Goal: Task Accomplishment & Management: Use online tool/utility

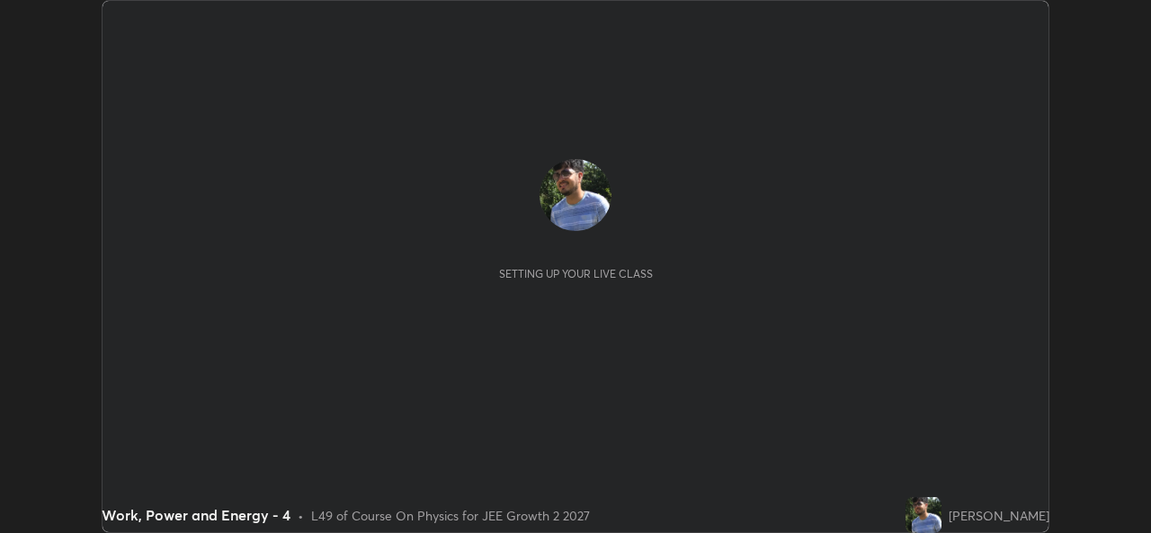
scroll to position [533, 1150]
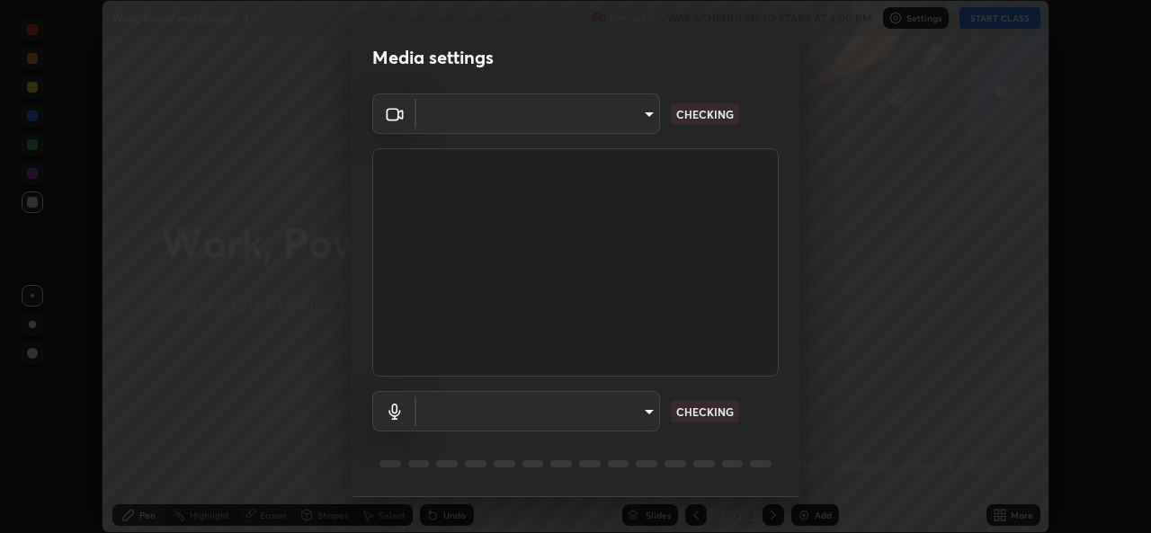
type input "b83fcbaa5aa05f3d9abd7ba45b5566f5f8b9b0dc3c34ab685f1834583bd00222"
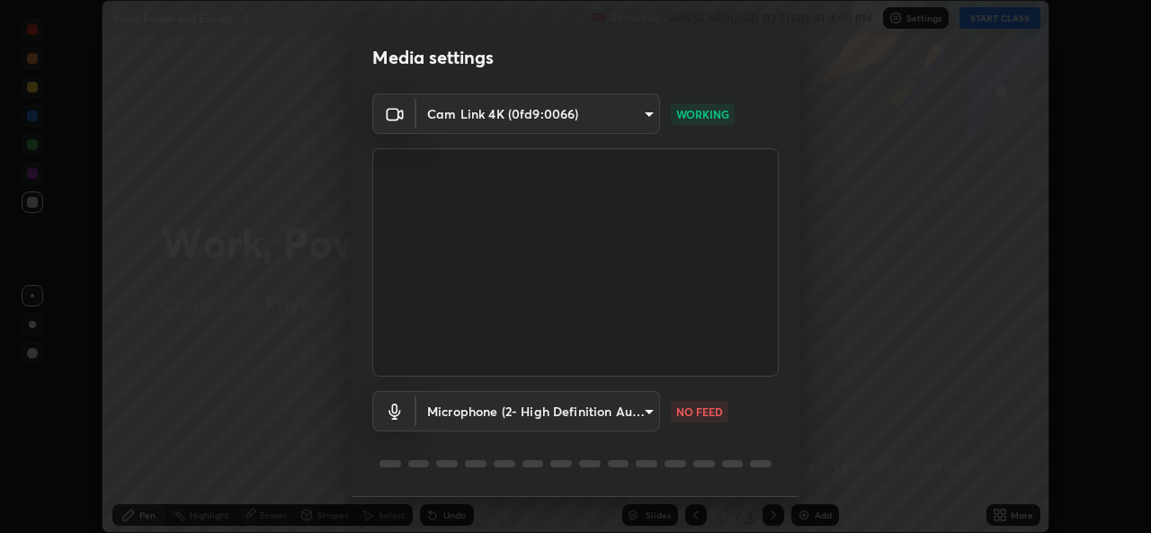
click at [640, 414] on body "Erase all Work, Power and Energy - 4 Recording WAS SCHEDULED TO START AT 4:00 P…" at bounding box center [575, 266] width 1151 height 533
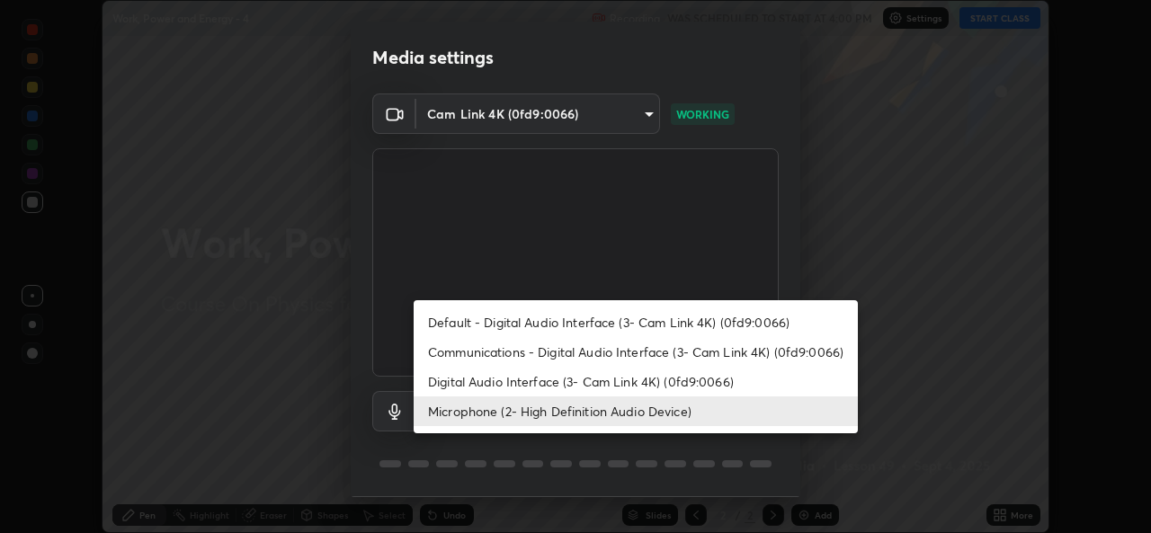
click at [645, 383] on li "Digital Audio Interface (3- Cam Link 4K) (0fd9:0066)" at bounding box center [636, 382] width 444 height 30
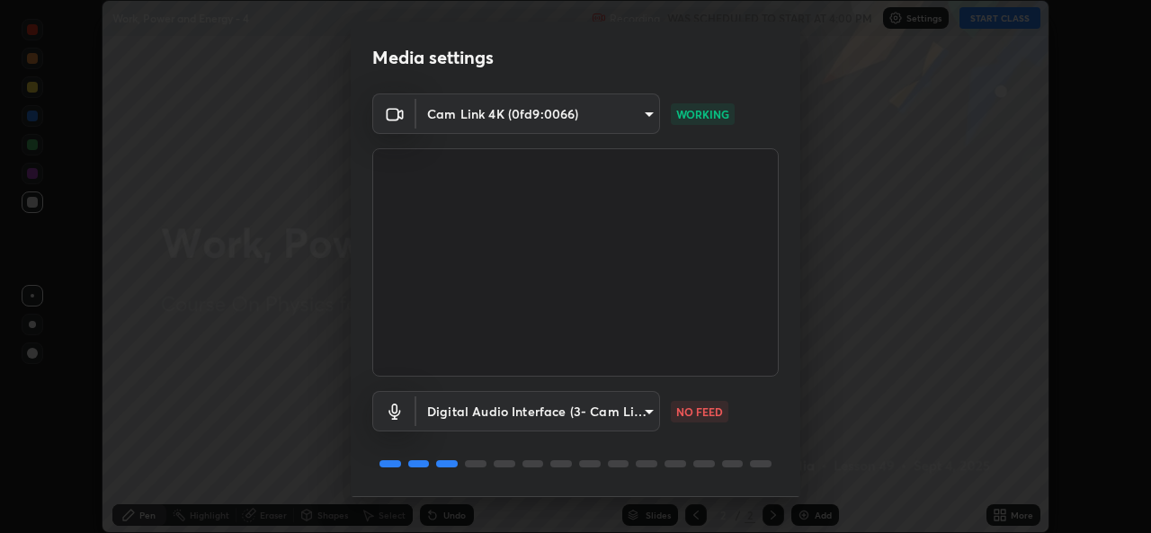
click at [639, 415] on body "Erase all Work, Power and Energy - 4 Recording WAS SCHEDULED TO START AT 4:00 P…" at bounding box center [575, 266] width 1151 height 533
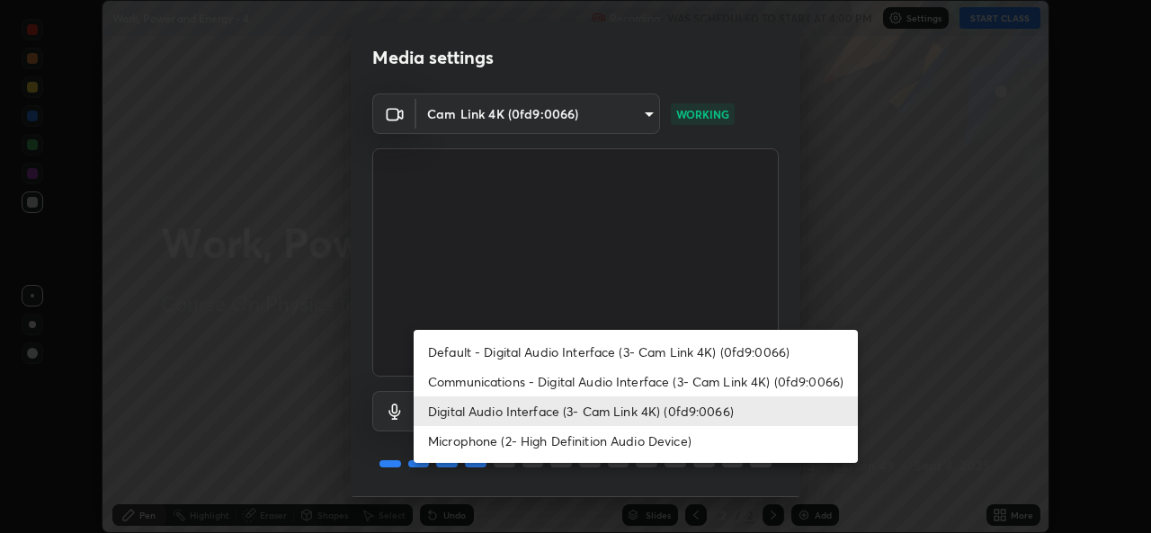
click at [644, 441] on li "Microphone (2- High Definition Audio Device)" at bounding box center [636, 441] width 444 height 30
type input "539d881b07cb98dc2f05a920cbd93df779e06b7cf5a3913fca54a35cce67d67e"
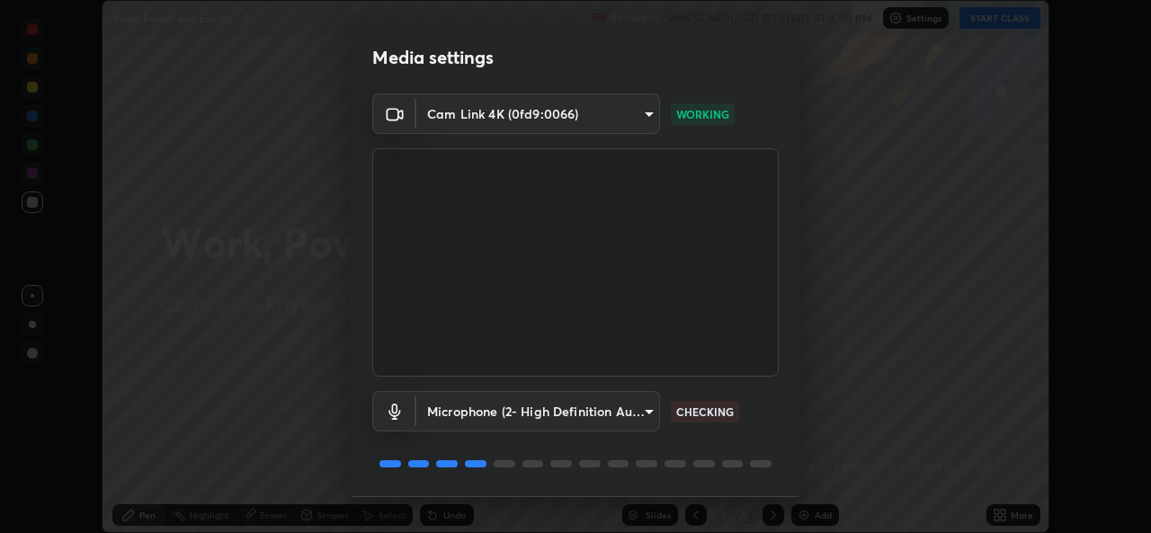
scroll to position [57, 0]
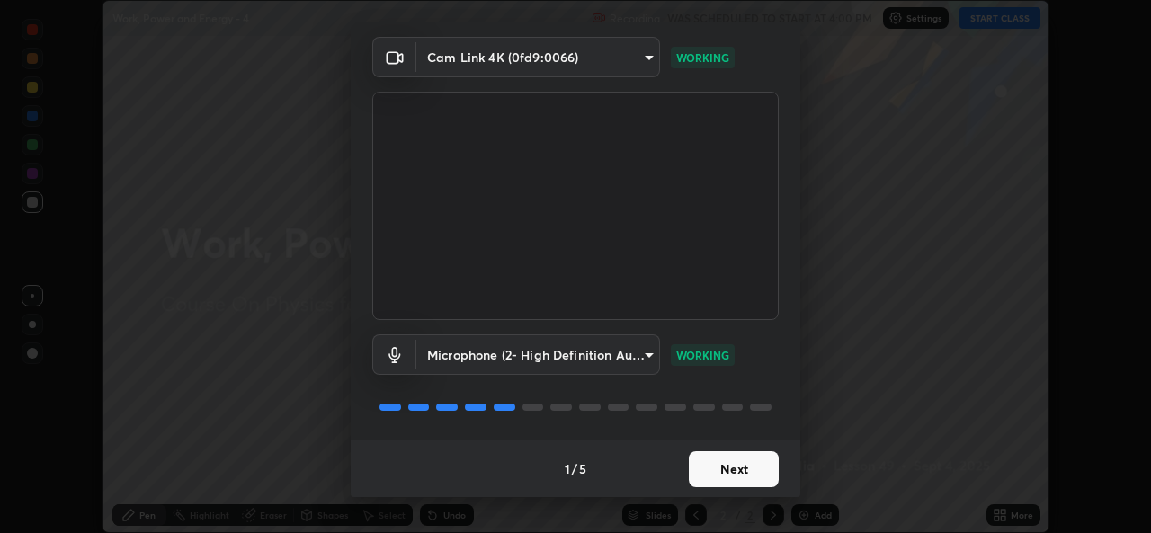
click at [745, 472] on button "Next" at bounding box center [734, 469] width 90 height 36
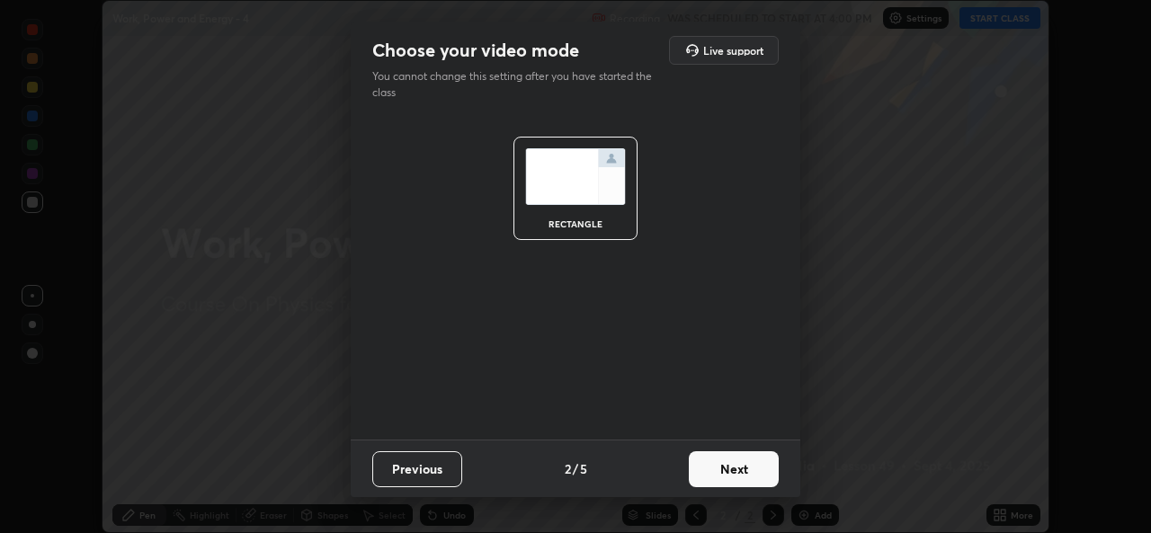
scroll to position [0, 0]
click at [742, 476] on button "Next" at bounding box center [734, 469] width 90 height 36
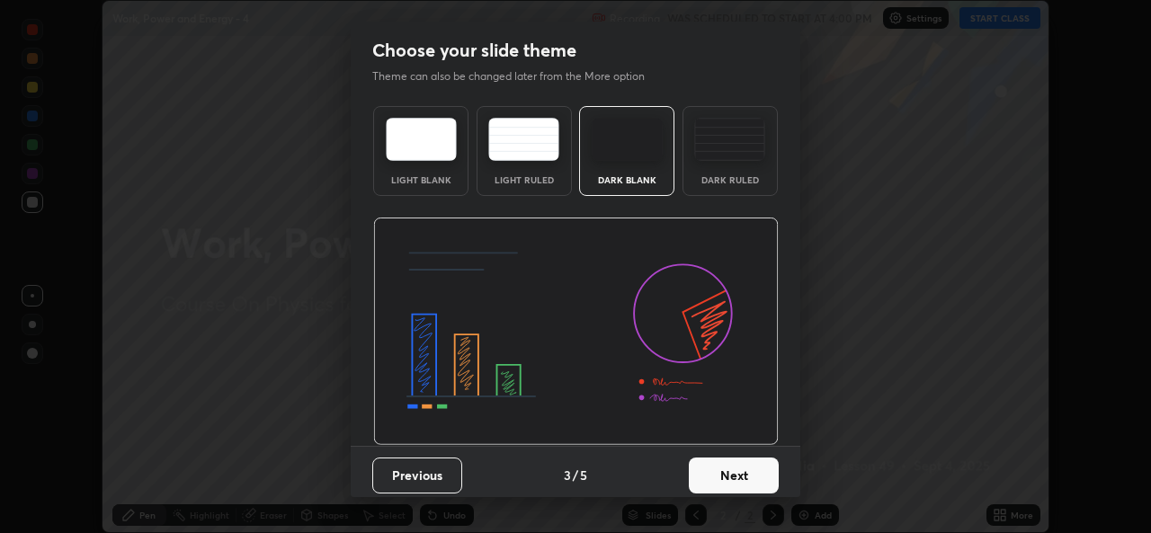
click at [741, 476] on button "Next" at bounding box center [734, 476] width 90 height 36
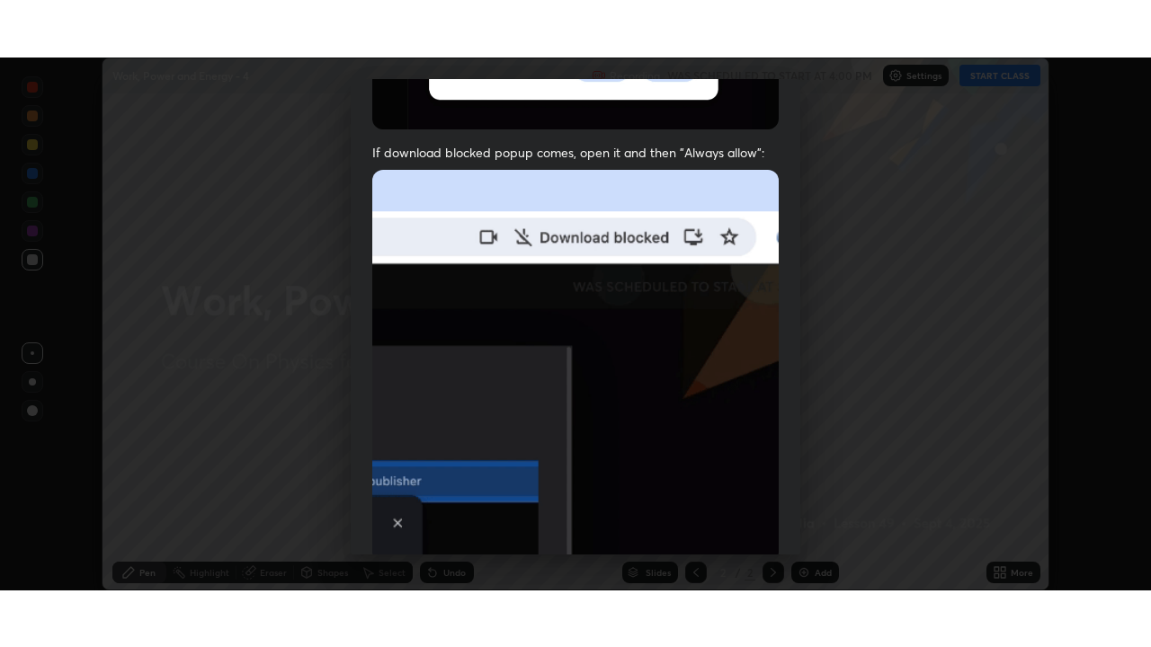
scroll to position [423, 0]
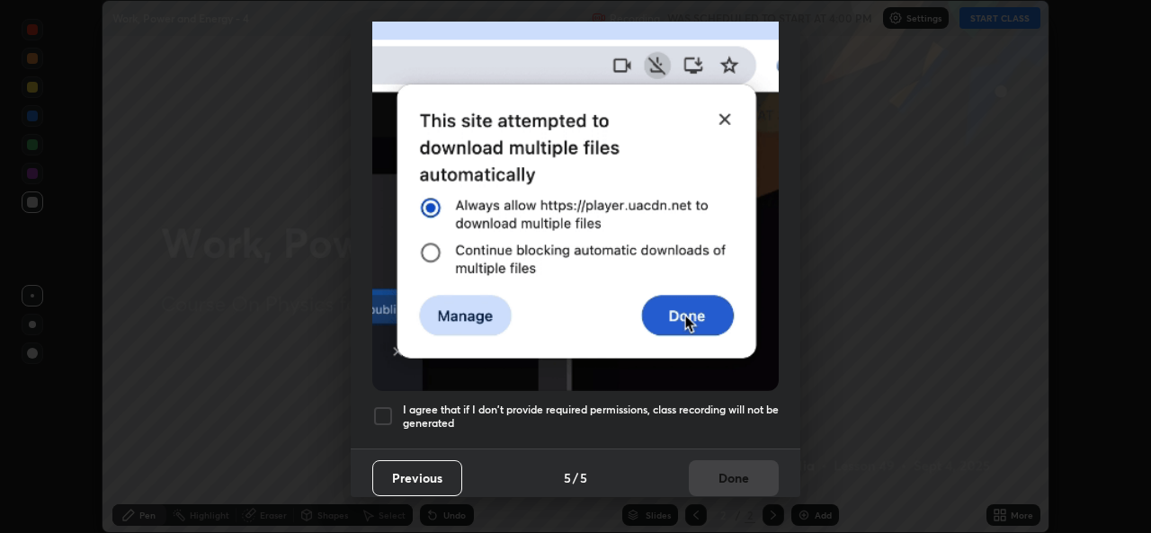
click at [391, 407] on div at bounding box center [383, 416] width 22 height 22
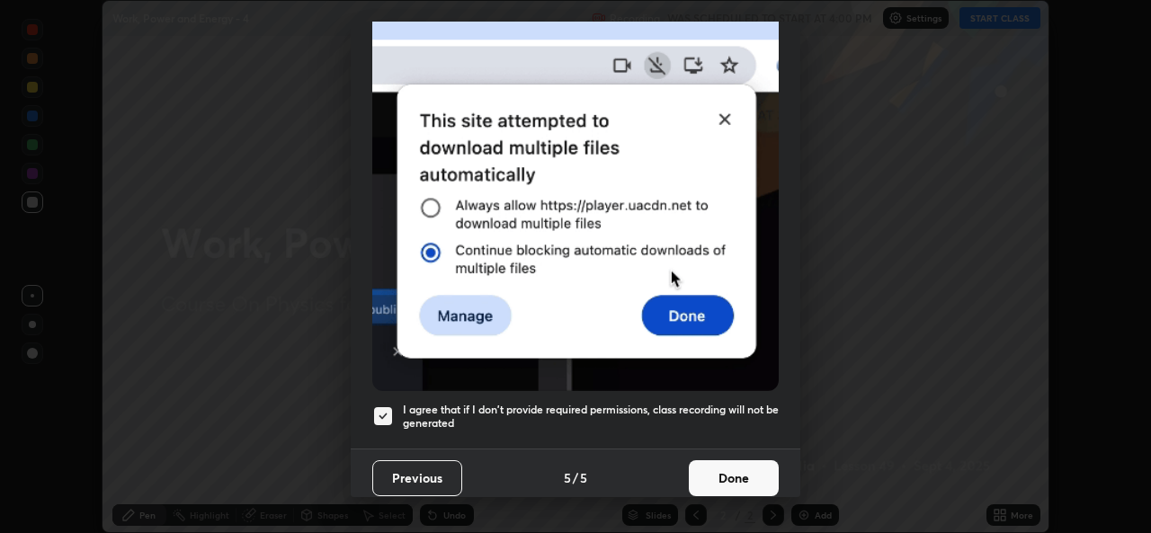
click at [742, 477] on button "Done" at bounding box center [734, 478] width 90 height 36
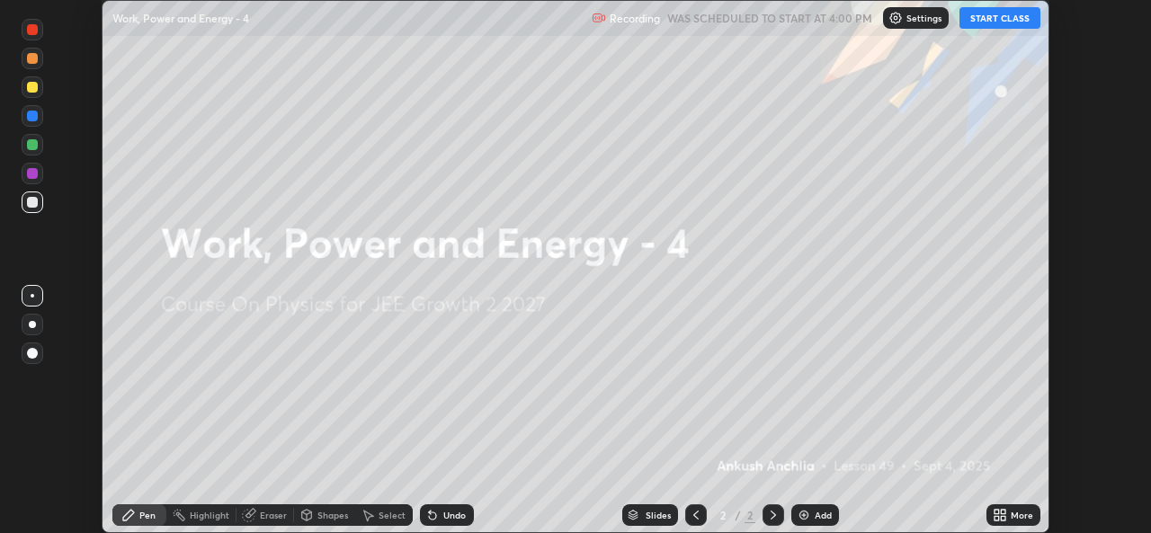
click at [1010, 19] on button "START CLASS" at bounding box center [999, 18] width 81 height 22
click at [1013, 514] on div "More" at bounding box center [1021, 515] width 22 height 9
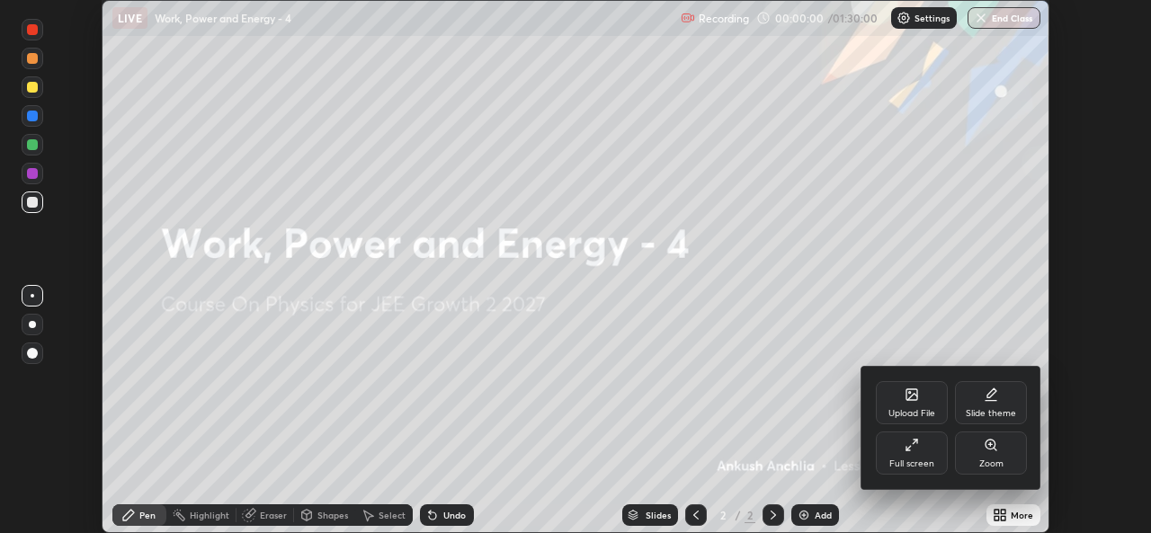
click at [930, 455] on div "Full screen" at bounding box center [912, 453] width 72 height 43
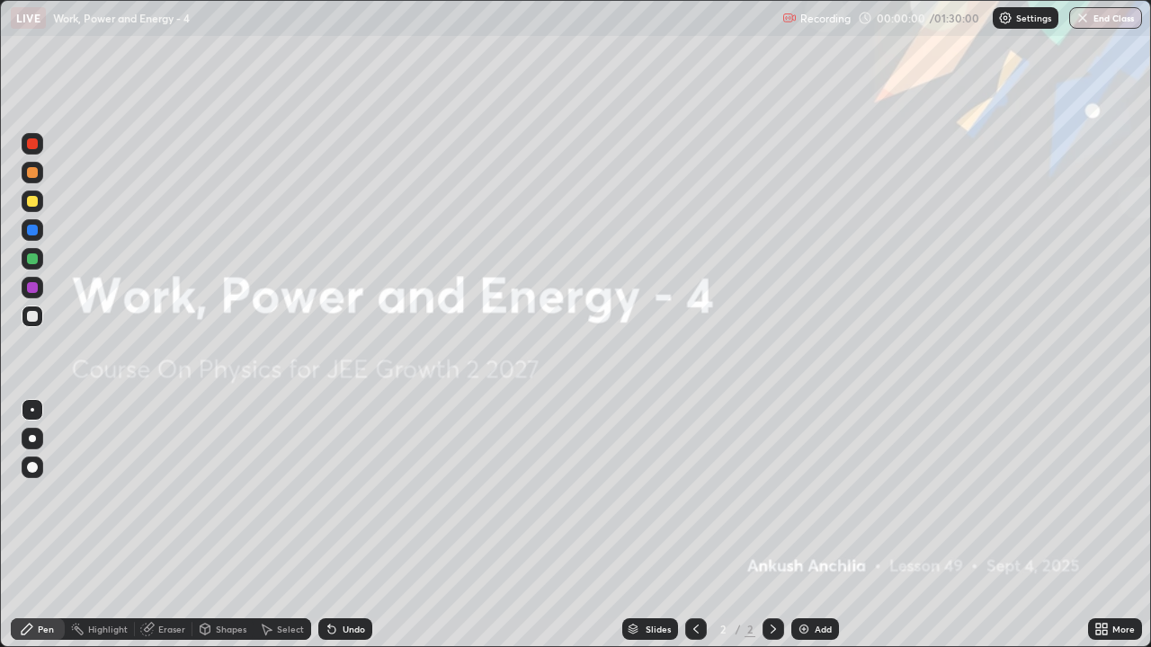
scroll to position [647, 1151]
click at [819, 532] on div "Add" at bounding box center [823, 629] width 17 height 9
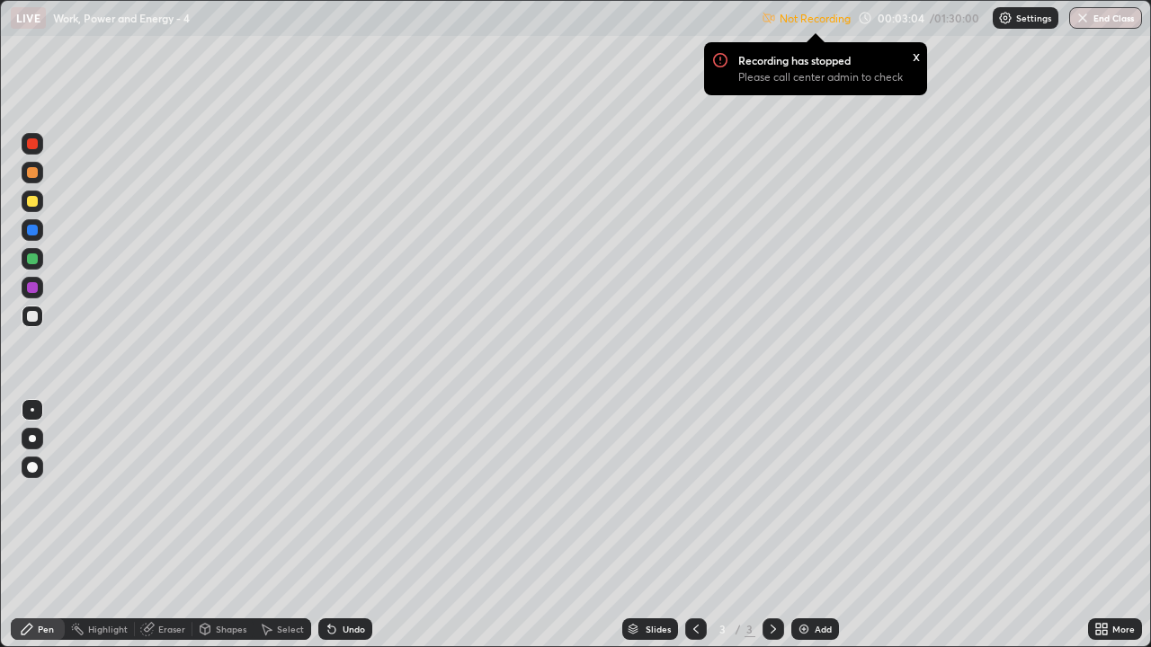
click at [915, 56] on div "x" at bounding box center [916, 55] width 7 height 19
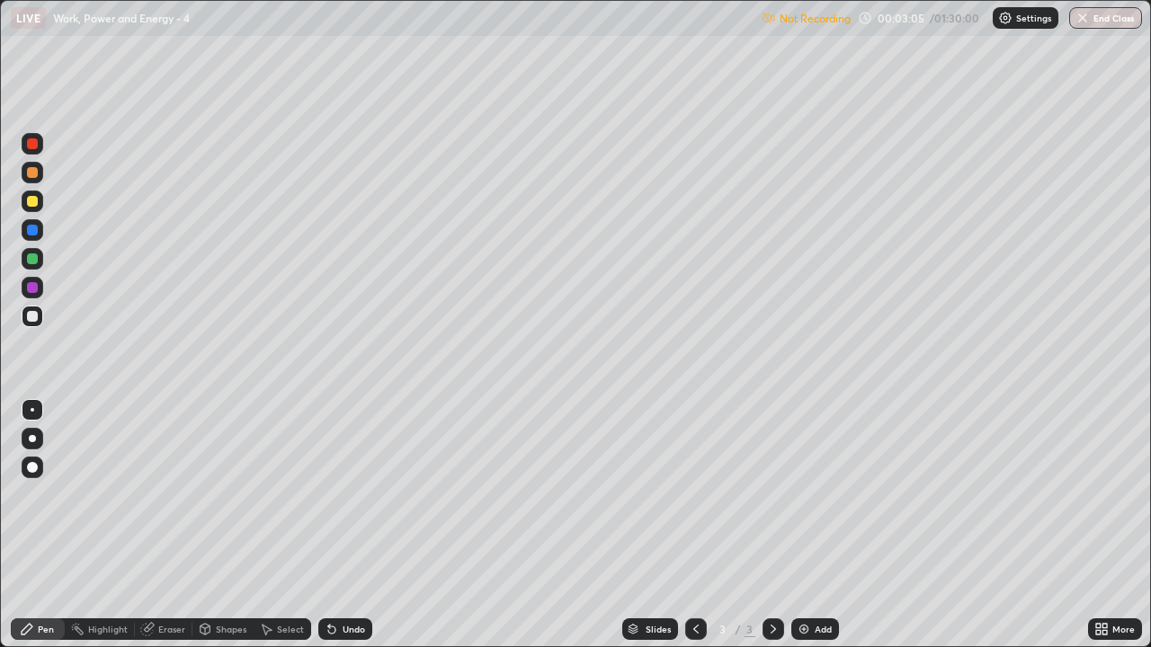
click at [1023, 18] on p "Settings" at bounding box center [1033, 17] width 35 height 9
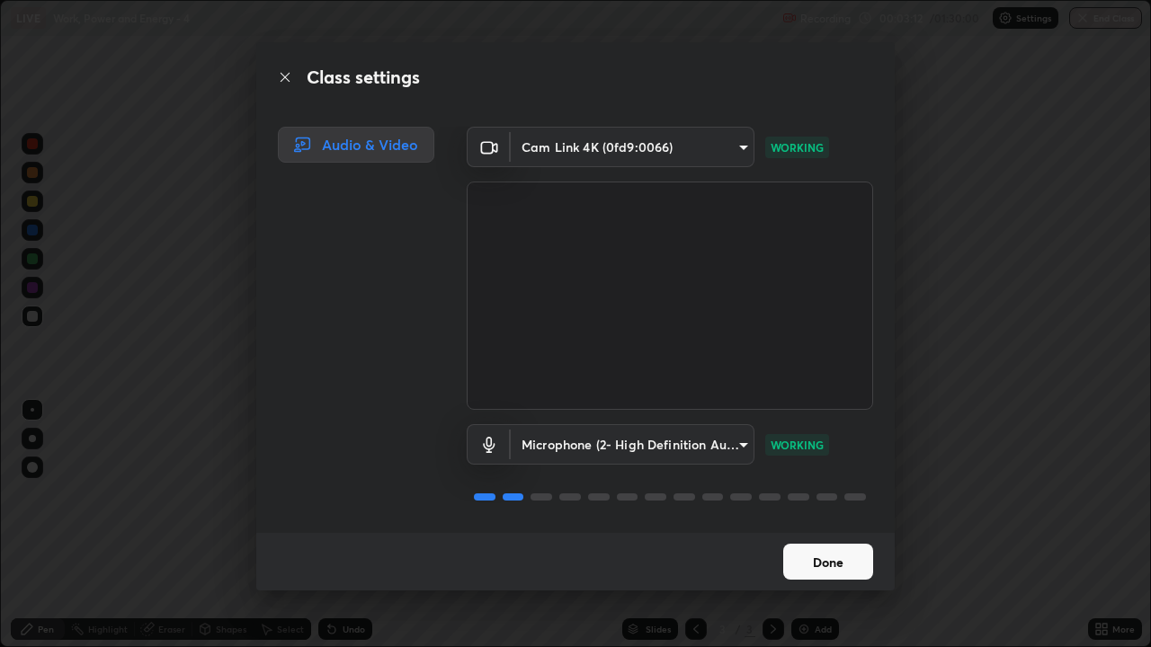
click at [859, 532] on button "Done" at bounding box center [828, 562] width 90 height 36
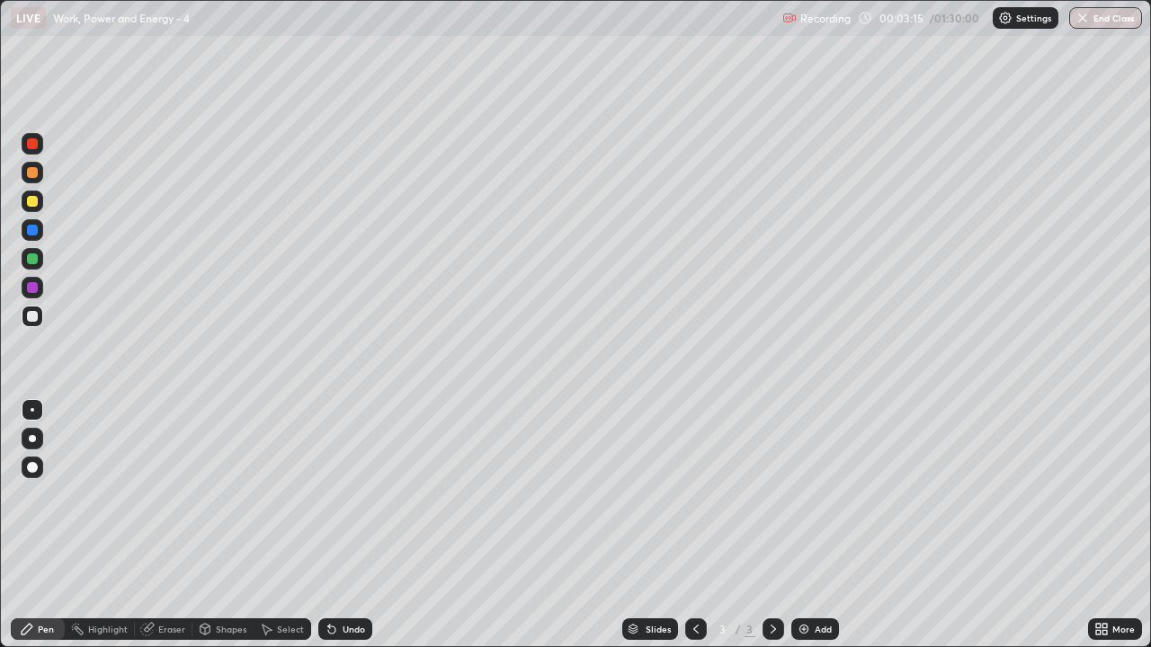
click at [183, 532] on div "Eraser" at bounding box center [171, 629] width 27 height 9
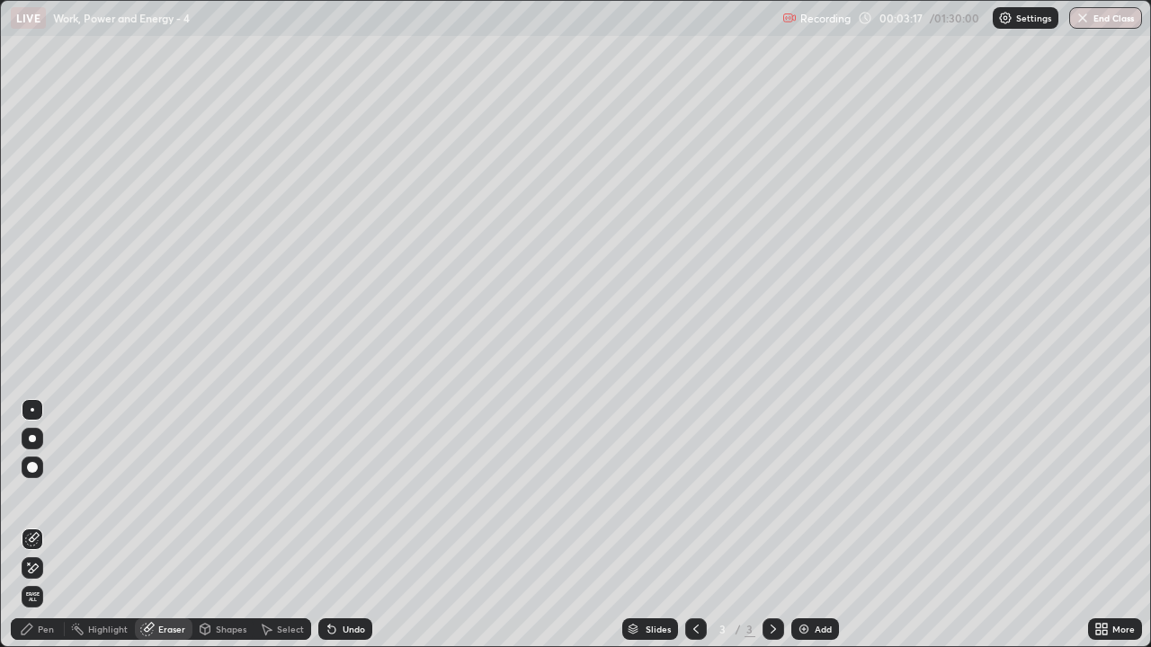
click at [31, 532] on icon at bounding box center [34, 568] width 10 height 9
click at [822, 532] on div "Add" at bounding box center [815, 630] width 48 height 22
click at [54, 532] on div "Pen" at bounding box center [38, 630] width 54 height 22
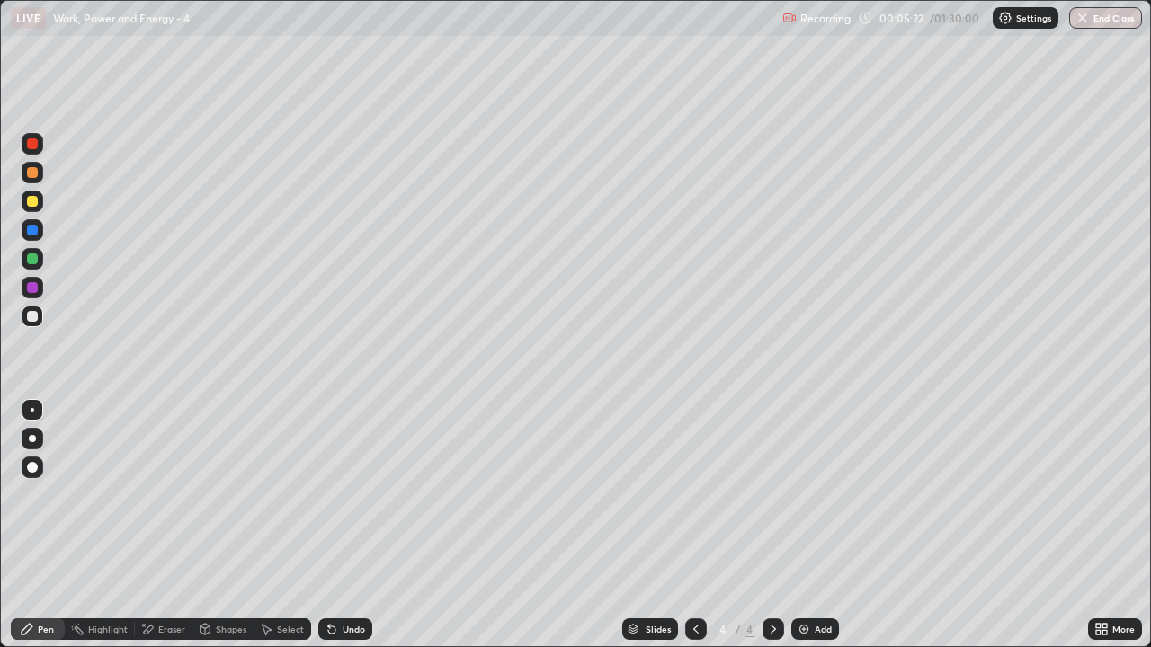
click at [836, 532] on div "Add" at bounding box center [815, 630] width 48 height 22
click at [797, 532] on div "Add" at bounding box center [815, 630] width 48 height 22
click at [702, 532] on div at bounding box center [696, 630] width 22 height 22
click at [694, 532] on icon at bounding box center [696, 629] width 14 height 14
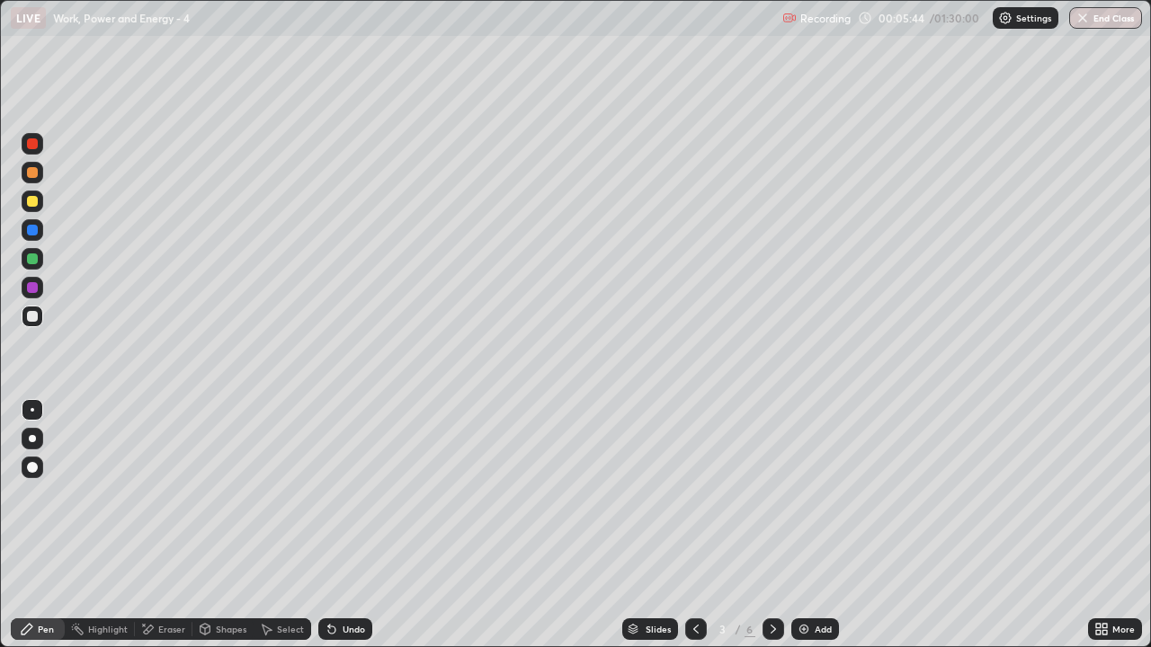
click at [695, 532] on div at bounding box center [696, 630] width 22 height 22
click at [694, 532] on icon at bounding box center [696, 629] width 14 height 14
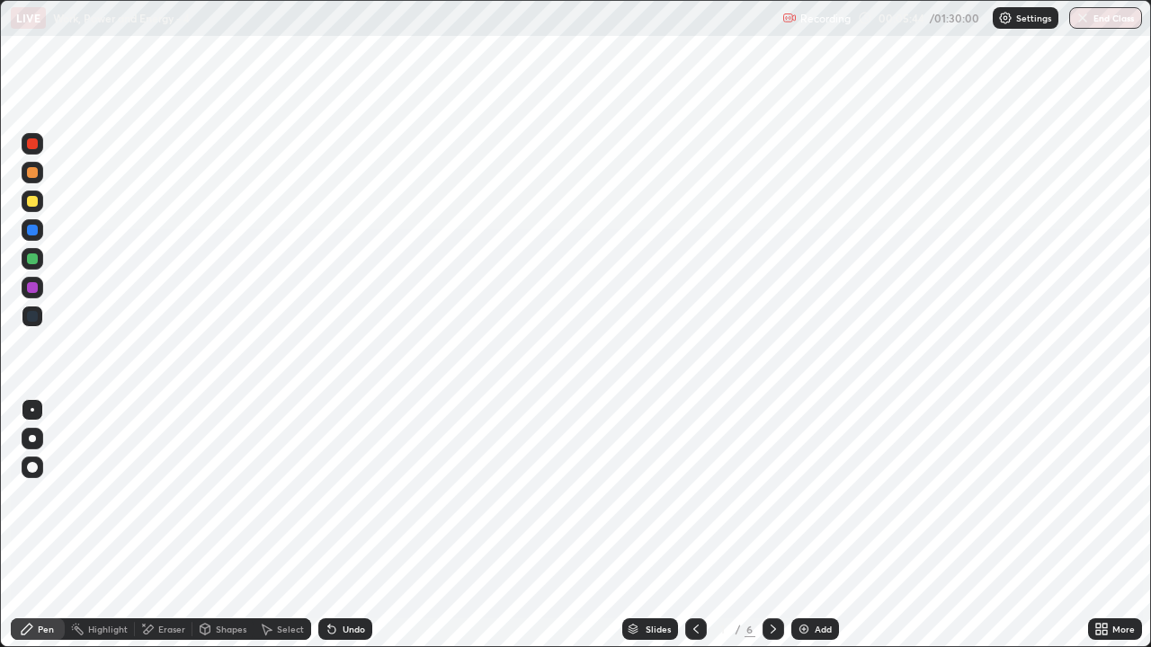
click at [695, 532] on icon at bounding box center [696, 629] width 14 height 14
click at [694, 532] on icon at bounding box center [696, 629] width 14 height 14
click at [771, 532] on icon at bounding box center [773, 629] width 14 height 14
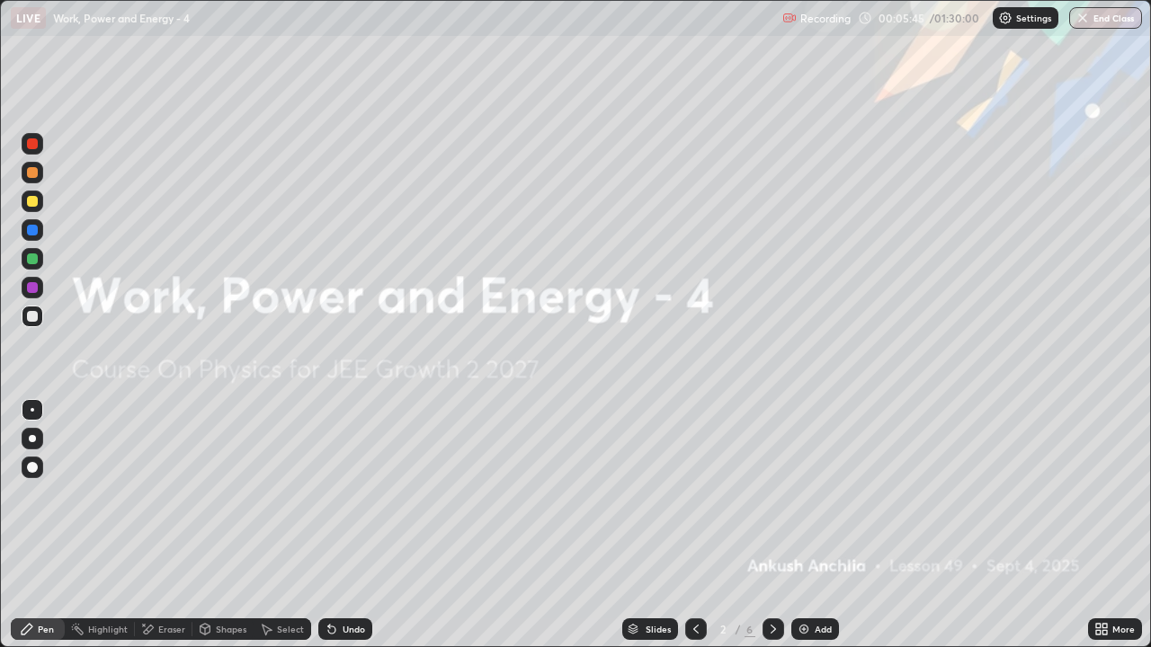
click at [771, 532] on icon at bounding box center [773, 629] width 14 height 14
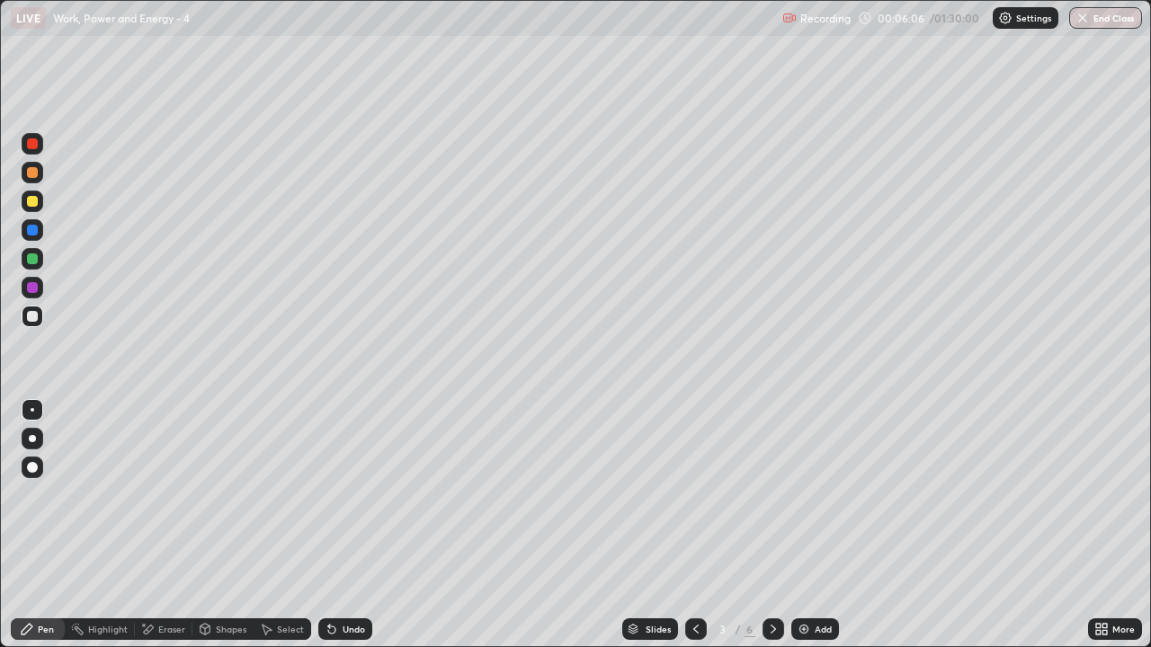
click at [771, 532] on icon at bounding box center [773, 629] width 14 height 14
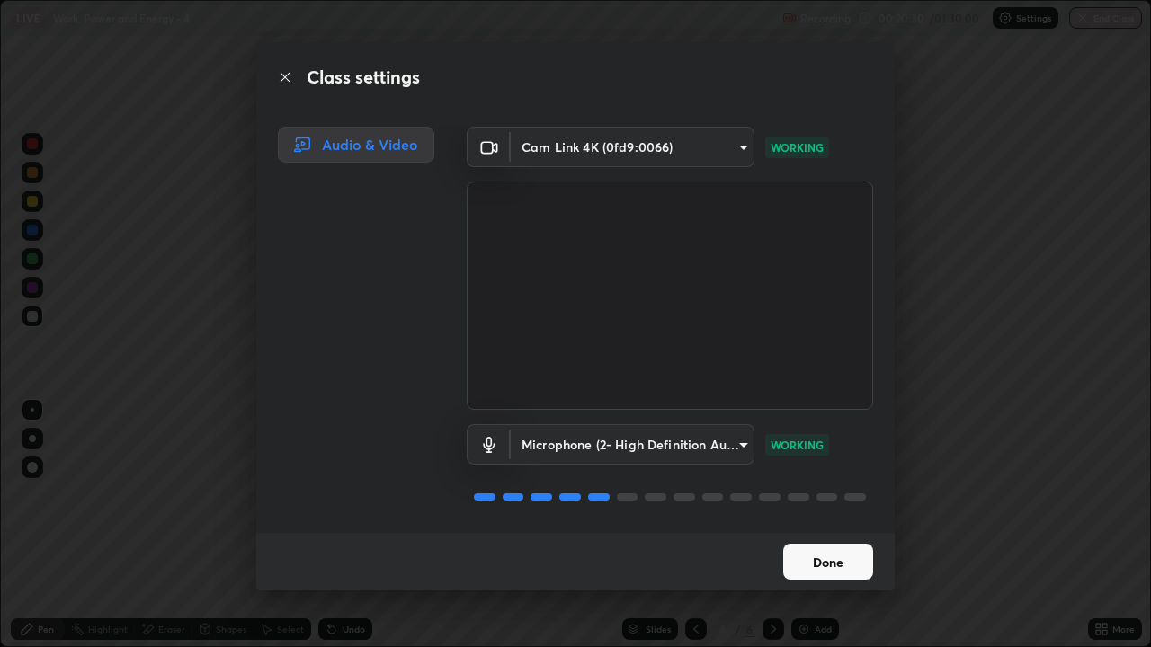
click at [838, 532] on button "Done" at bounding box center [828, 562] width 90 height 36
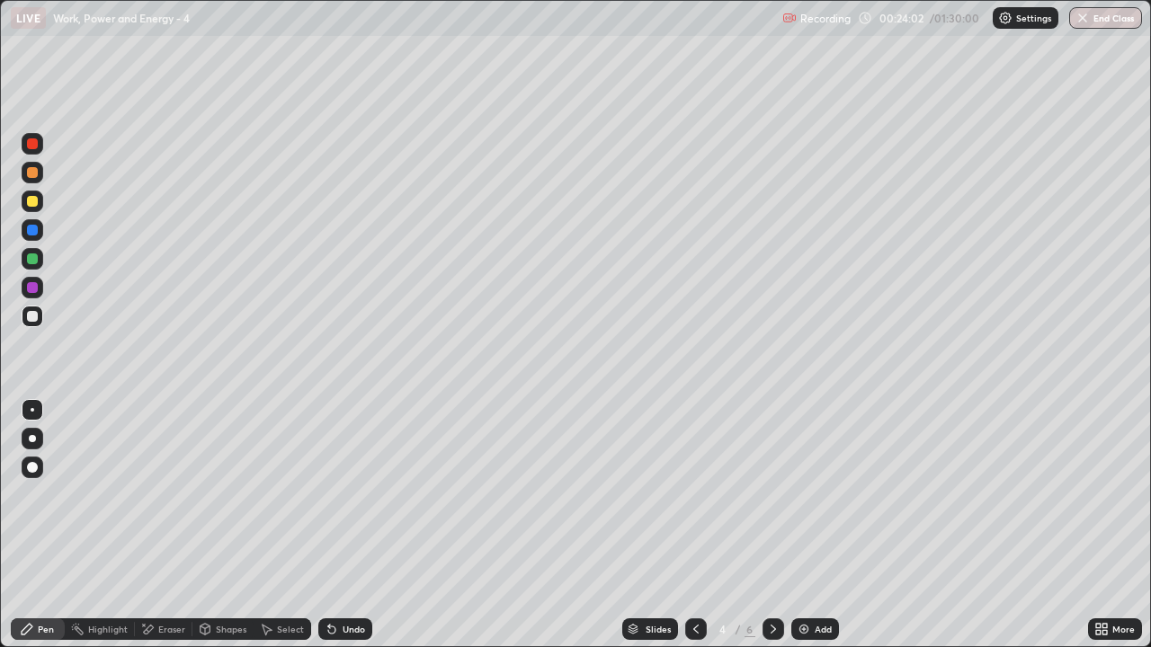
click at [181, 532] on div "Eraser" at bounding box center [171, 629] width 27 height 9
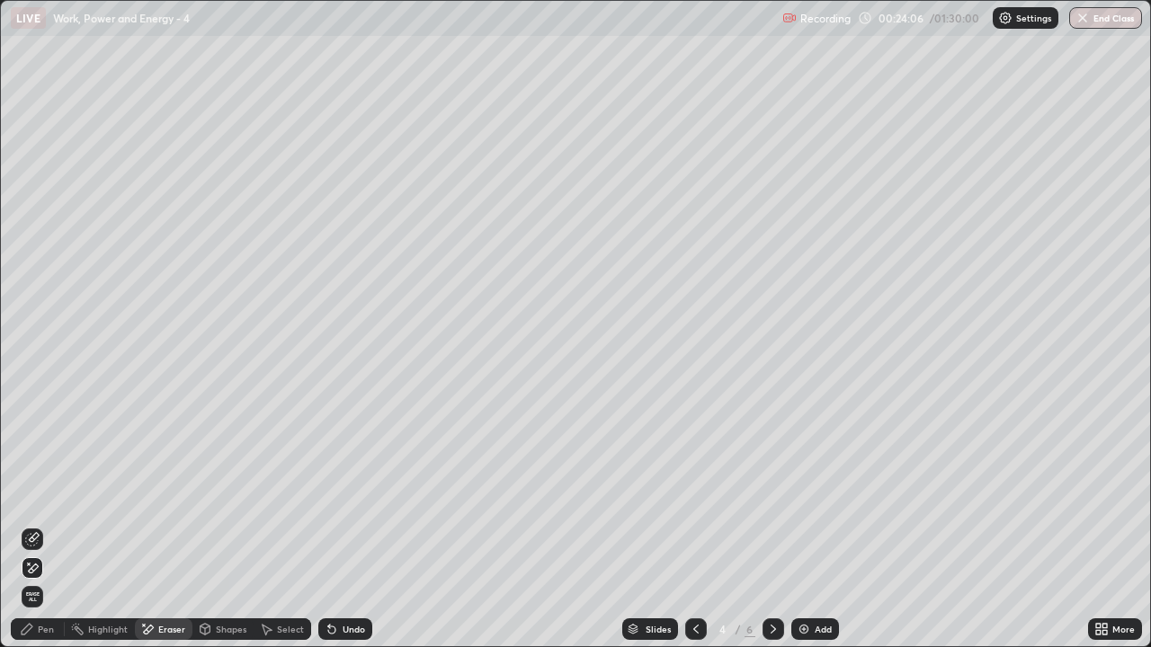
click at [51, 532] on div "Pen" at bounding box center [46, 629] width 16 height 9
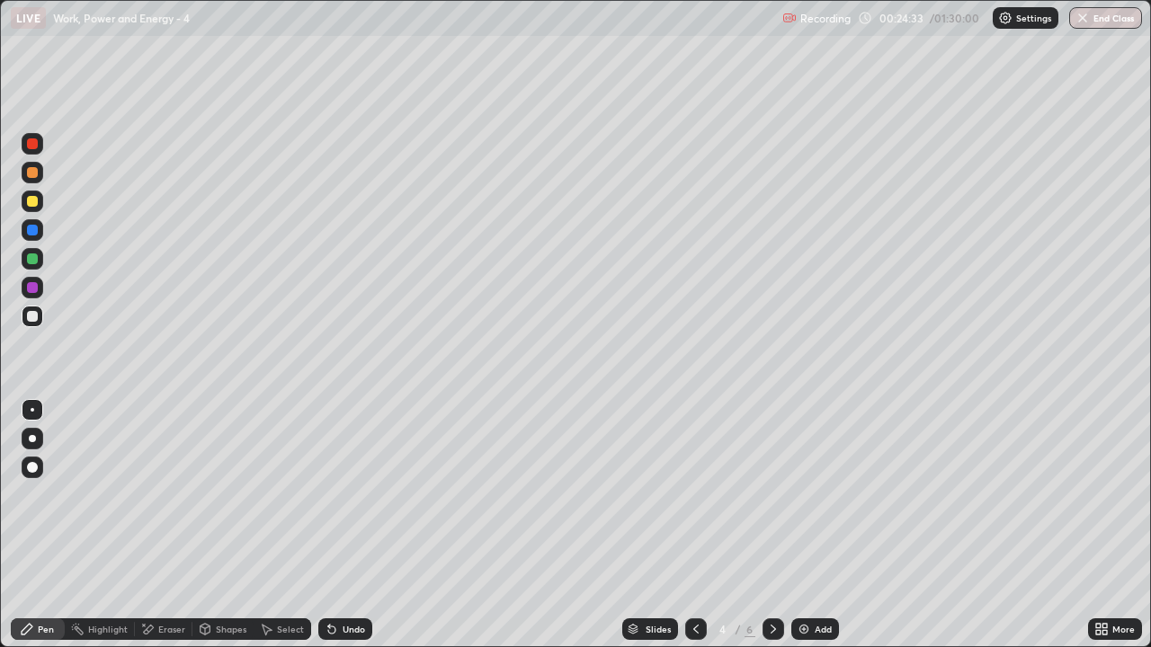
click at [174, 532] on div "Eraser" at bounding box center [171, 629] width 27 height 9
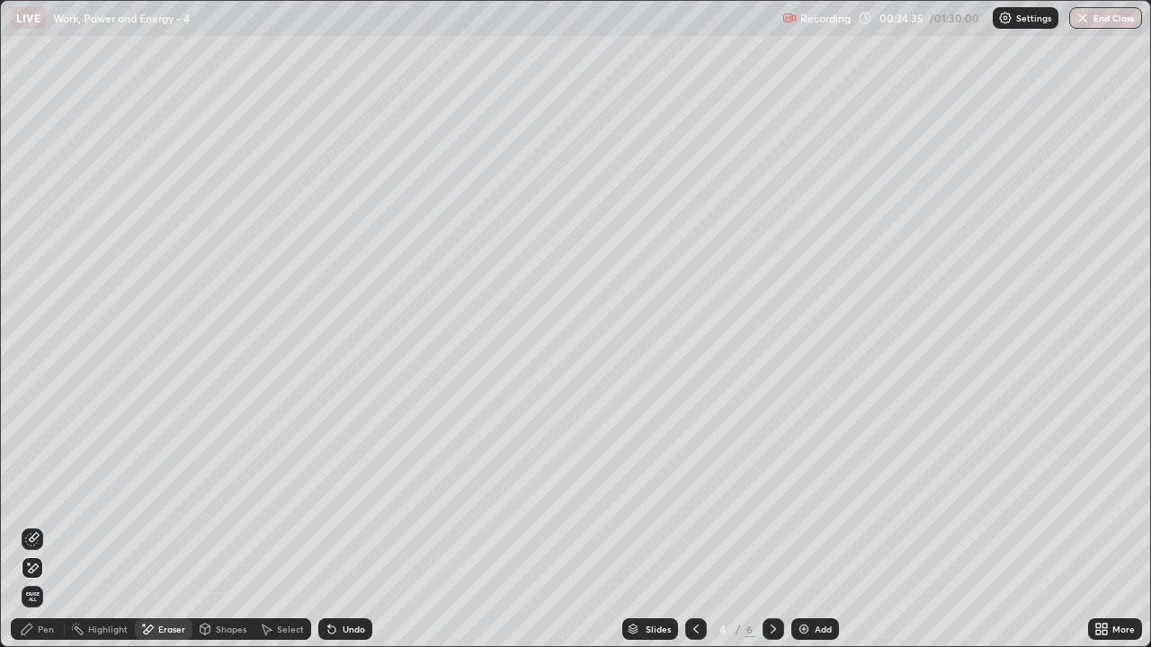
click at [47, 532] on div "Pen" at bounding box center [46, 629] width 16 height 9
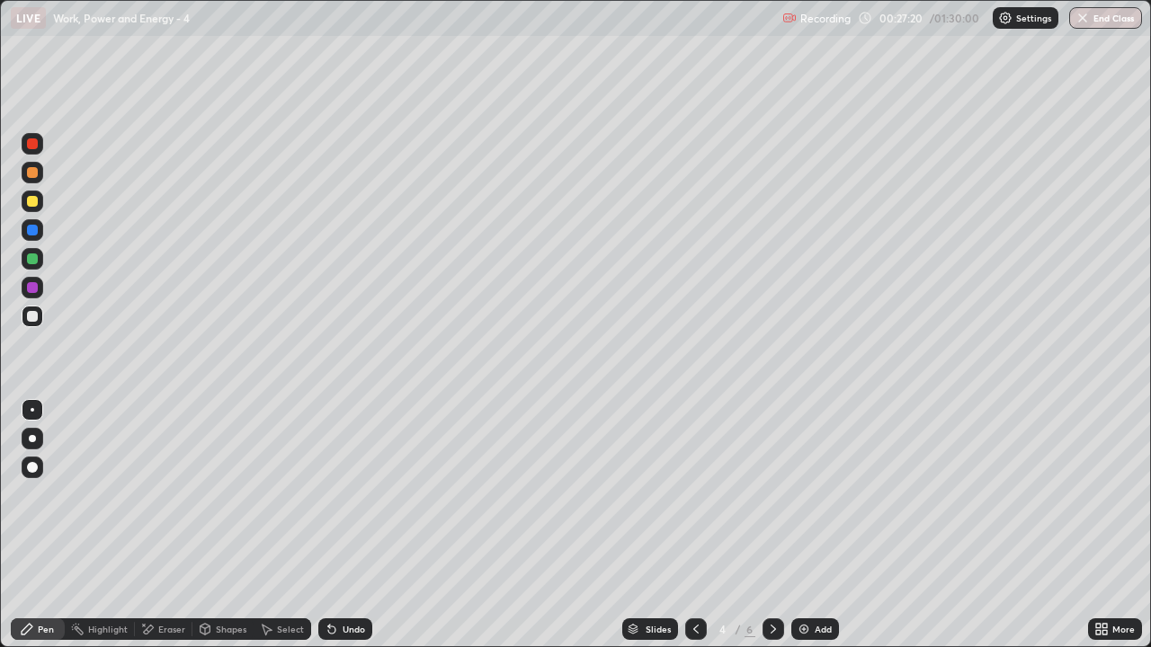
click at [705, 532] on div at bounding box center [696, 630] width 22 height 22
click at [771, 532] on icon at bounding box center [773, 629] width 14 height 14
click at [174, 532] on div "Eraser" at bounding box center [164, 630] width 58 height 22
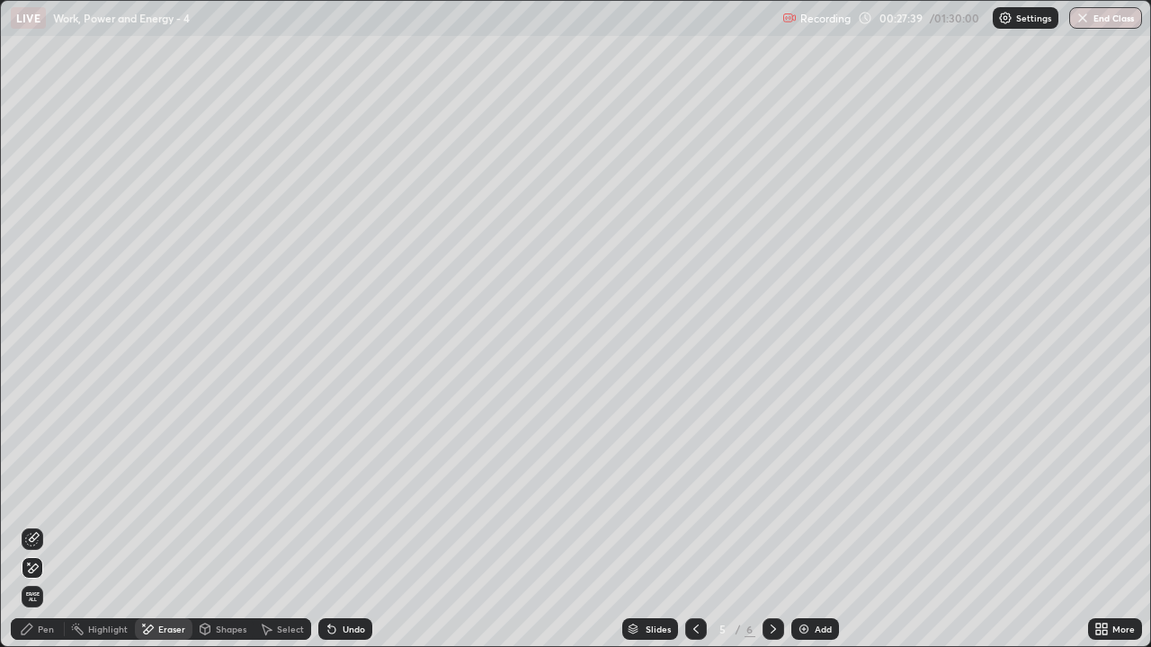
click at [52, 532] on div "Pen" at bounding box center [46, 629] width 16 height 9
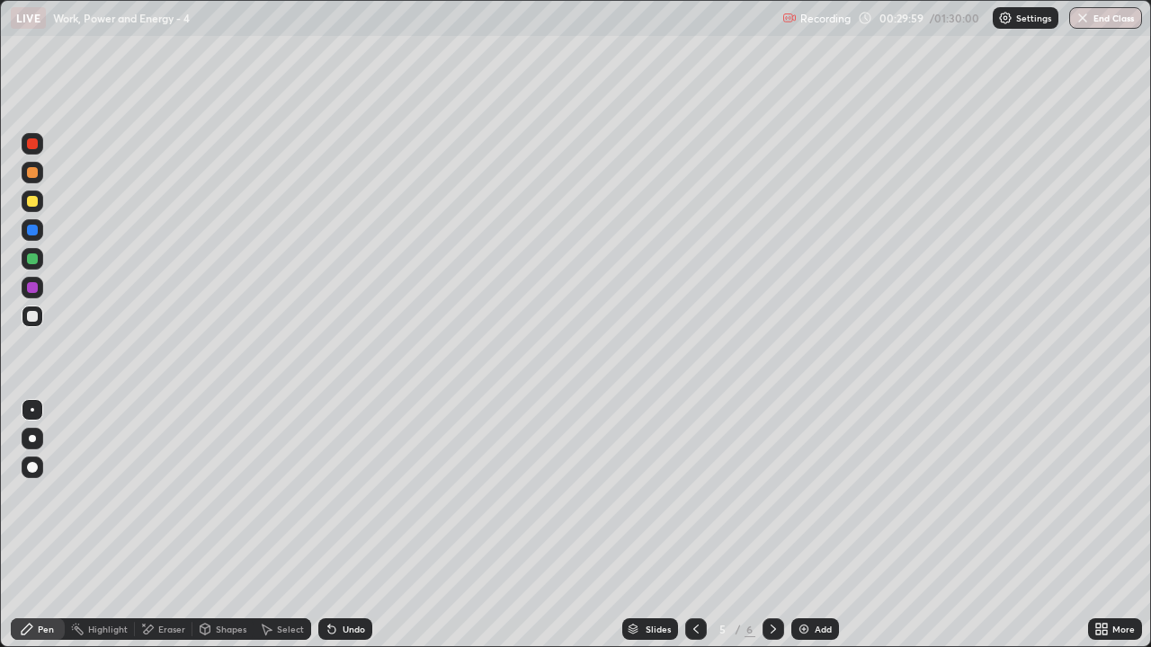
click at [280, 532] on div "Select" at bounding box center [290, 629] width 27 height 9
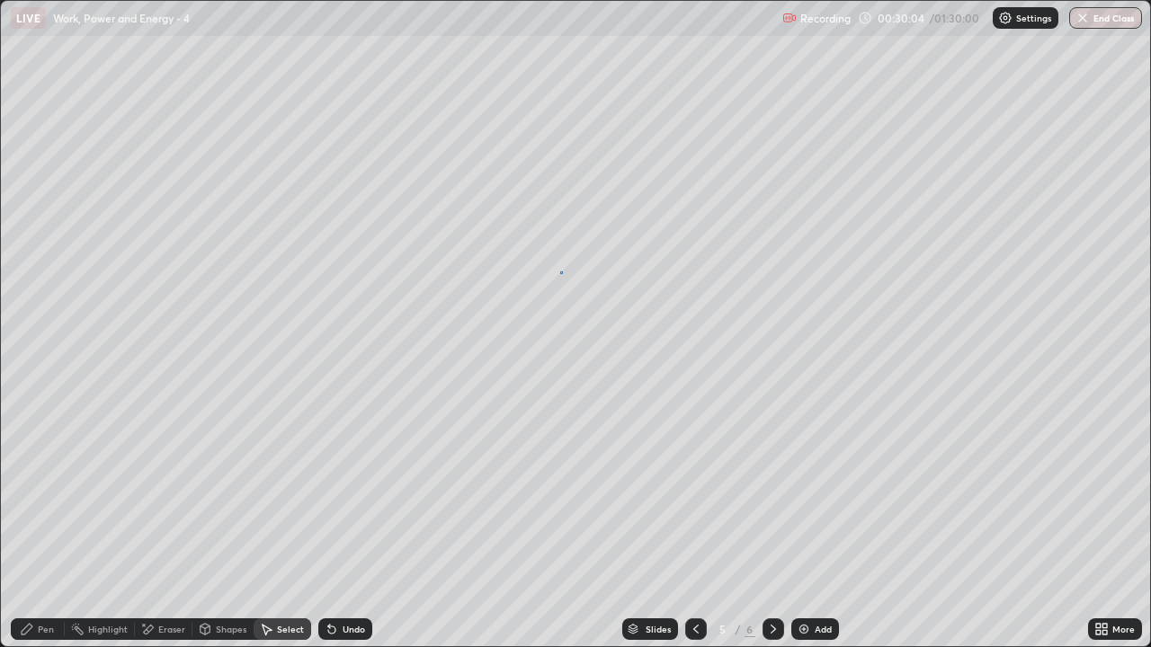
click at [561, 272] on div "0 ° Undo Copy Duplicate Duplicate to new slide Delete" at bounding box center [575, 323] width 1149 height 645
click at [182, 532] on div "Eraser" at bounding box center [164, 630] width 58 height 22
click at [47, 532] on div "Pen" at bounding box center [46, 629] width 16 height 9
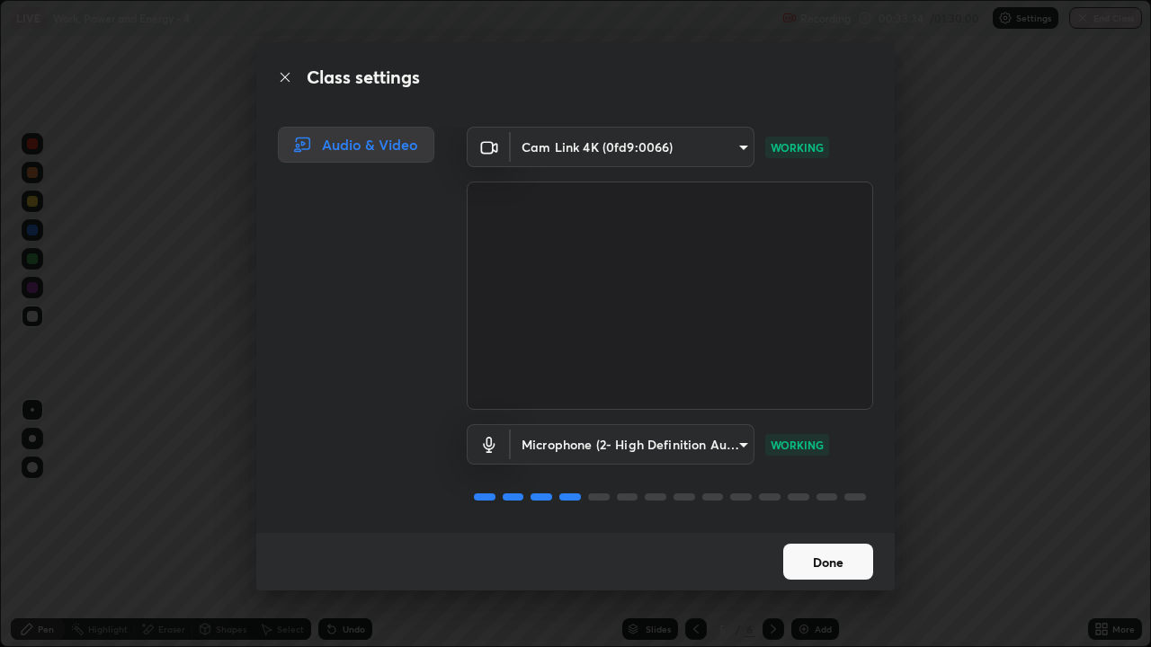
click at [841, 532] on button "Done" at bounding box center [828, 562] width 90 height 36
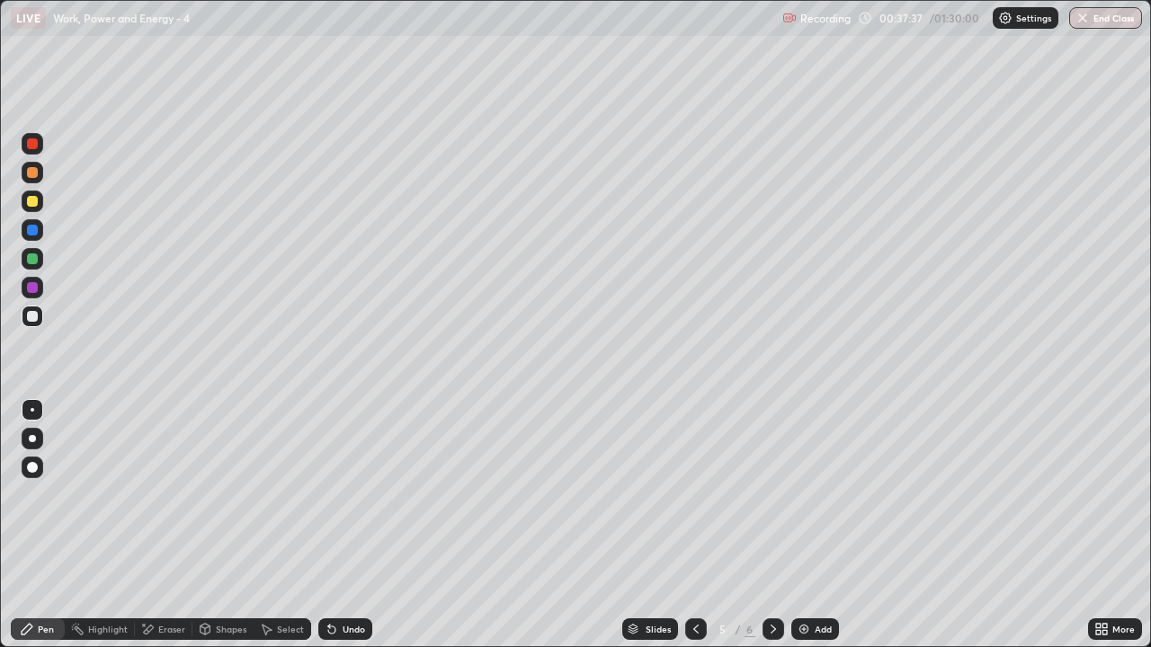
click at [181, 532] on div "Eraser" at bounding box center [164, 630] width 58 height 22
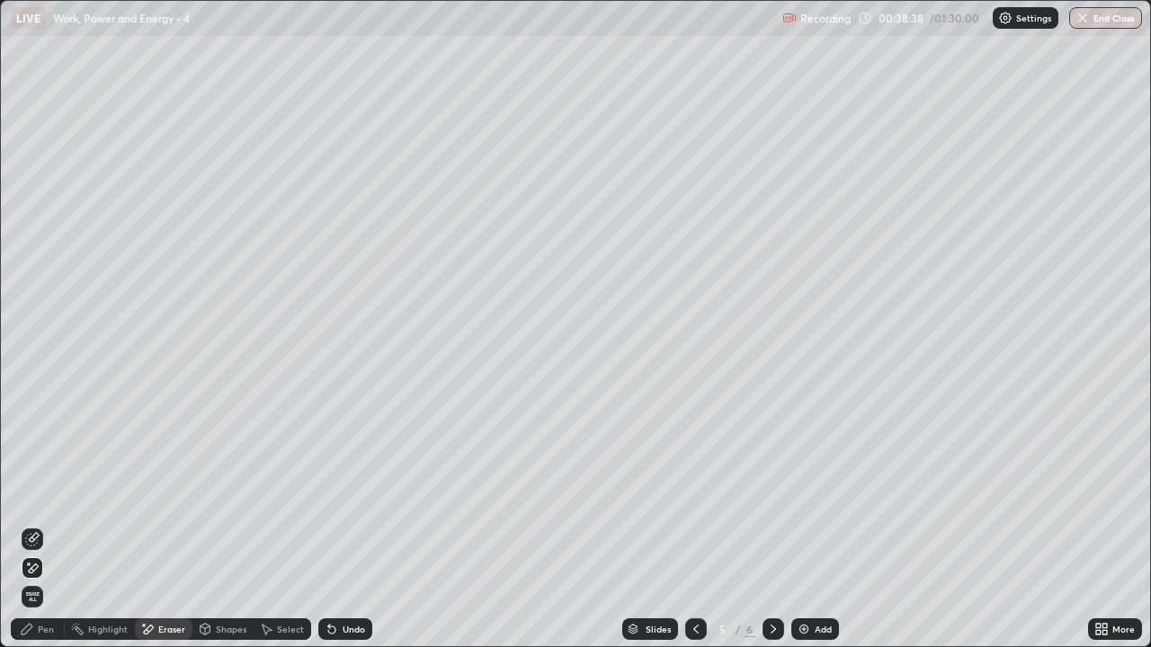
click at [46, 532] on div "Pen" at bounding box center [46, 629] width 16 height 9
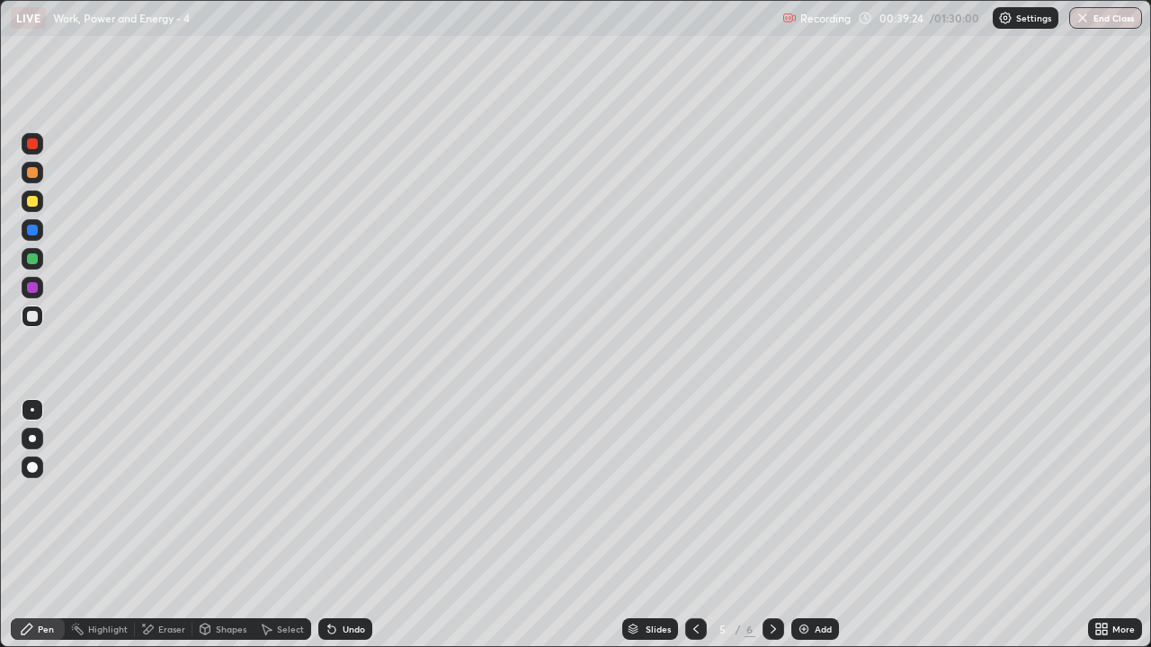
click at [177, 532] on div "Eraser" at bounding box center [171, 629] width 27 height 9
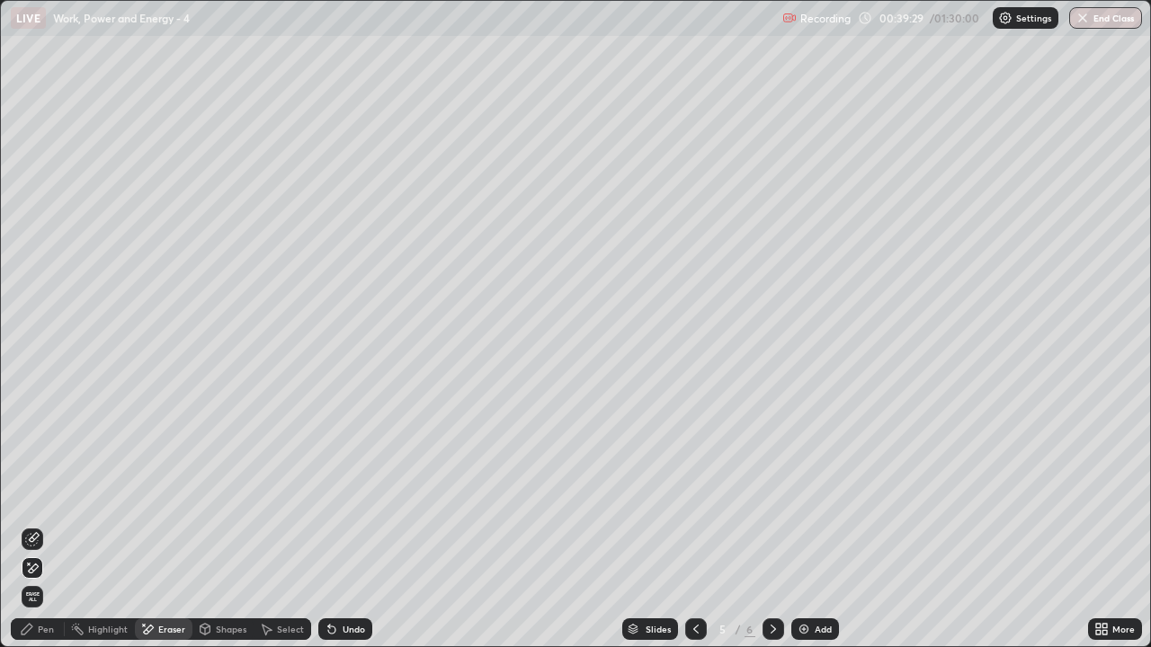
click at [56, 532] on div "Pen" at bounding box center [38, 630] width 54 height 22
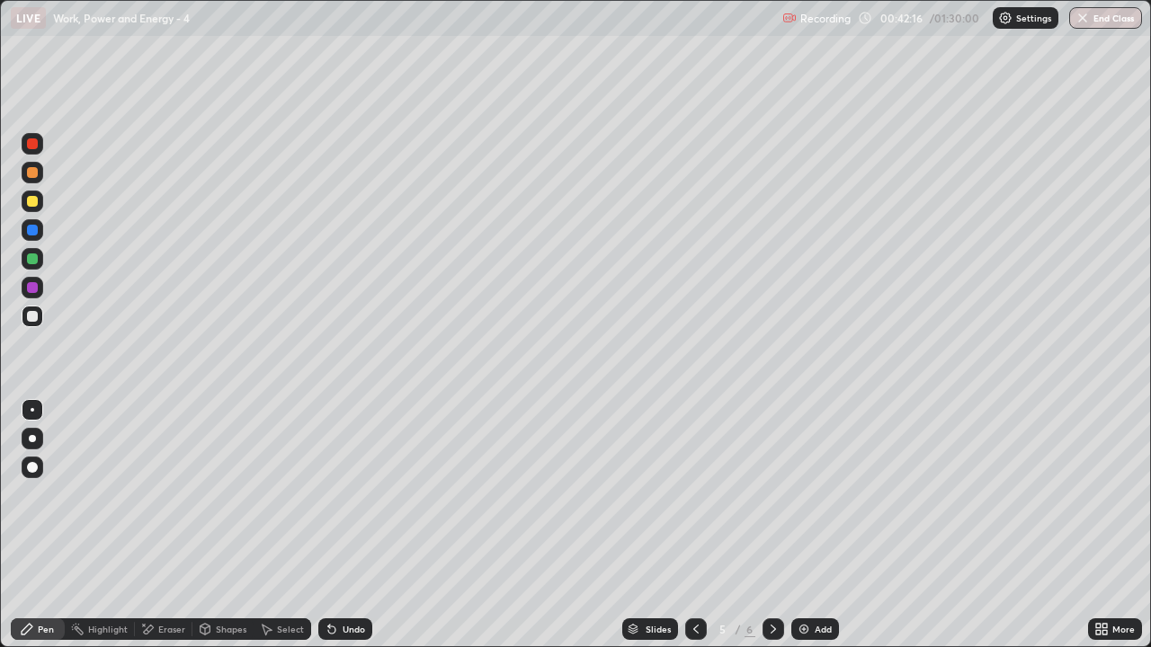
click at [815, 532] on div "Add" at bounding box center [823, 629] width 17 height 9
click at [694, 532] on icon at bounding box center [696, 629] width 14 height 14
click at [702, 532] on div at bounding box center [696, 630] width 22 height 22
click at [775, 532] on icon at bounding box center [773, 629] width 14 height 14
click at [772, 532] on icon at bounding box center [773, 629] width 14 height 14
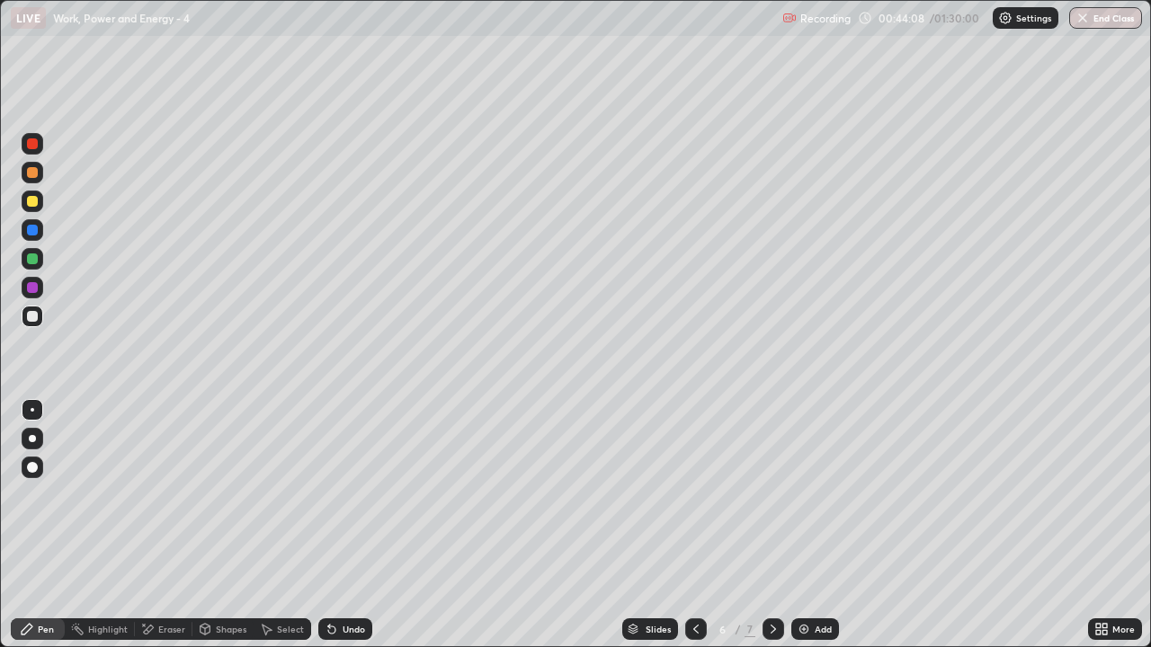
click at [694, 532] on icon at bounding box center [696, 629] width 14 height 14
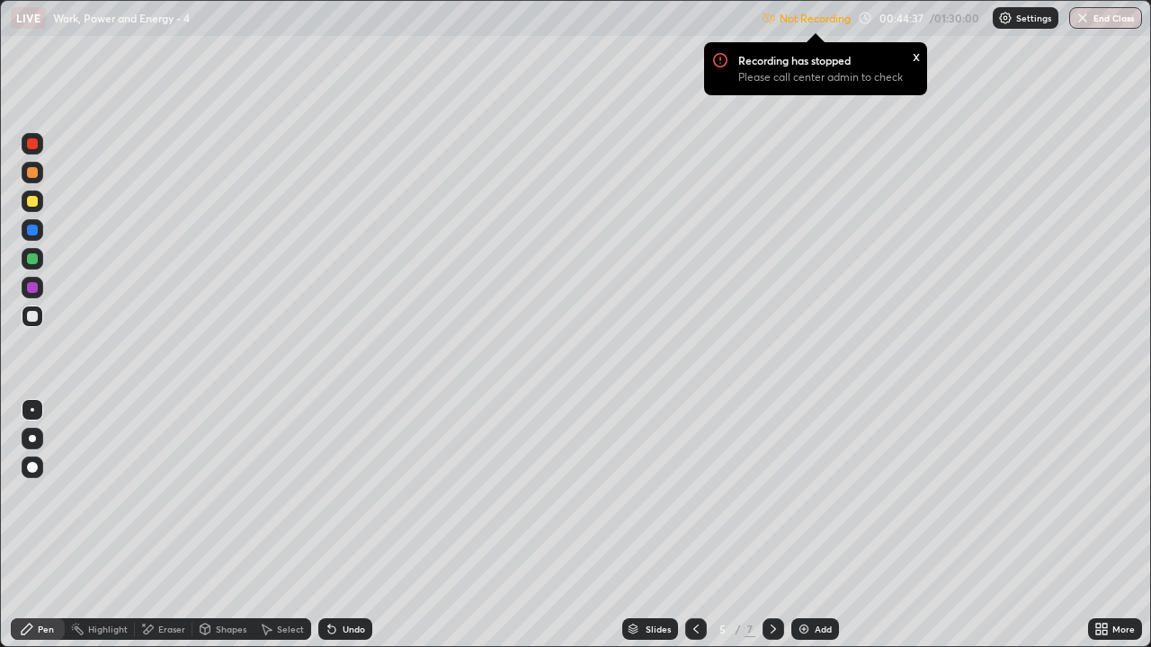
click at [1027, 18] on p "Settings" at bounding box center [1033, 17] width 35 height 9
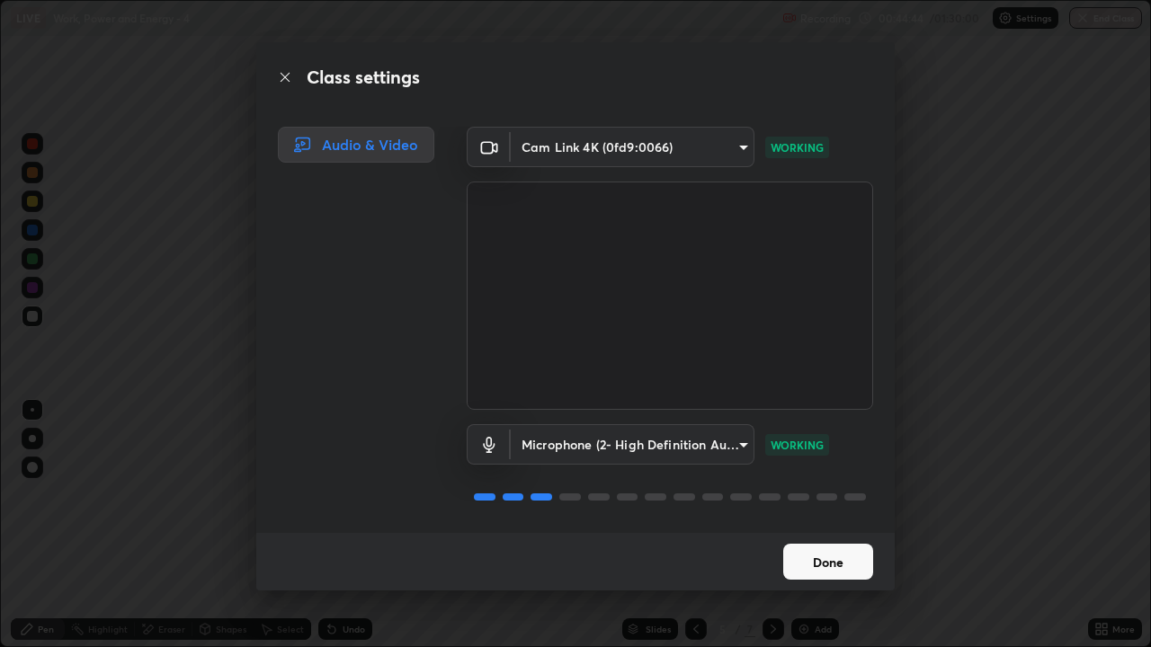
click at [867, 532] on button "Done" at bounding box center [828, 562] width 90 height 36
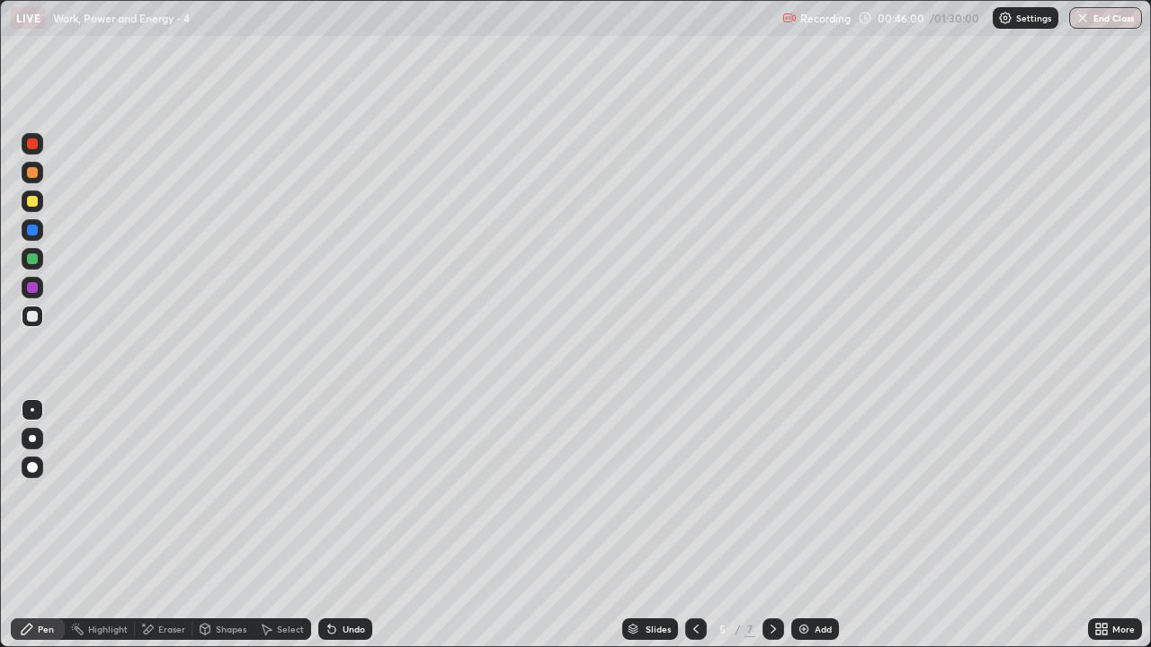
click at [782, 532] on div at bounding box center [773, 629] width 22 height 36
click at [183, 532] on div "Eraser" at bounding box center [171, 629] width 27 height 9
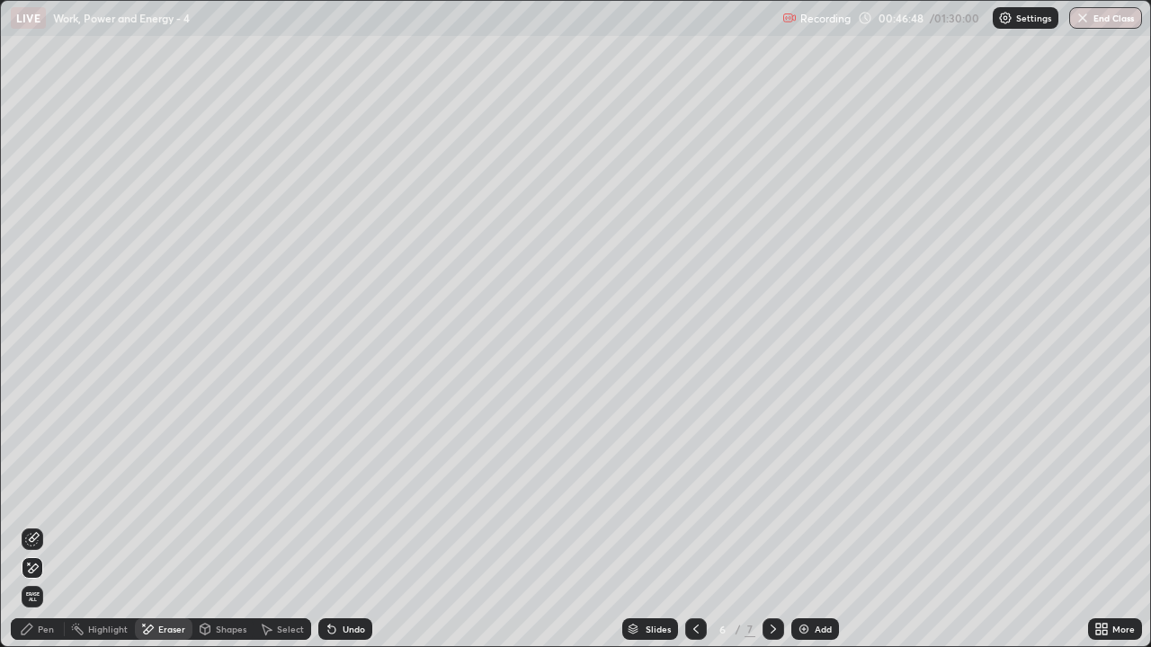
click at [52, 532] on div "Pen" at bounding box center [46, 629] width 16 height 9
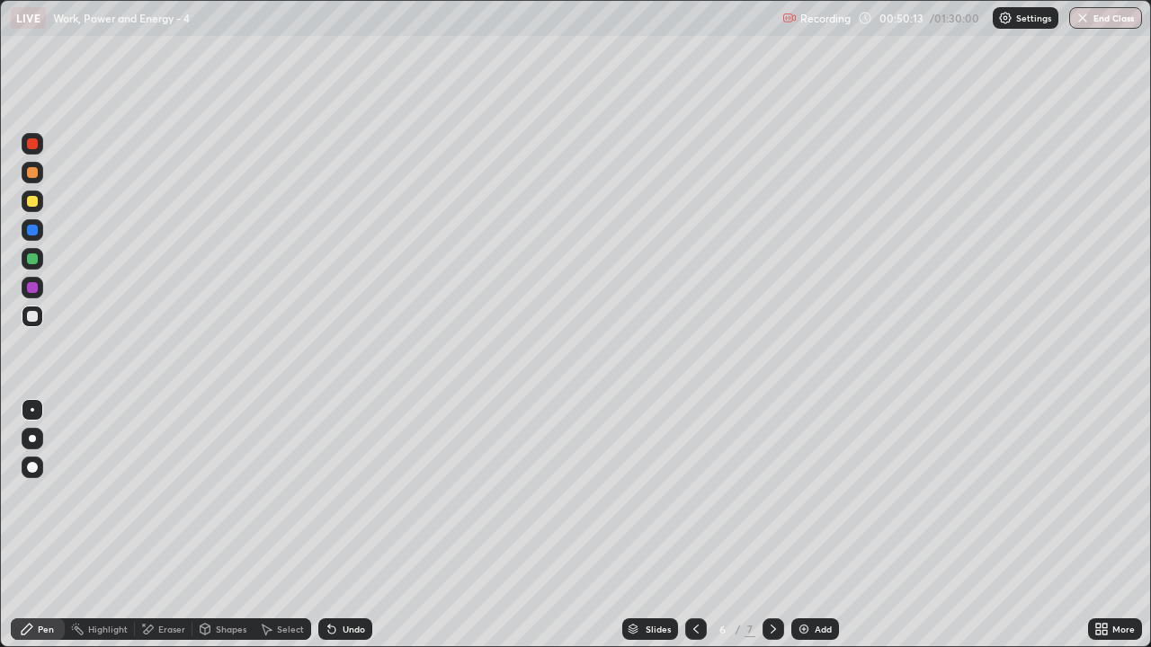
click at [178, 532] on div "Eraser" at bounding box center [171, 629] width 27 height 9
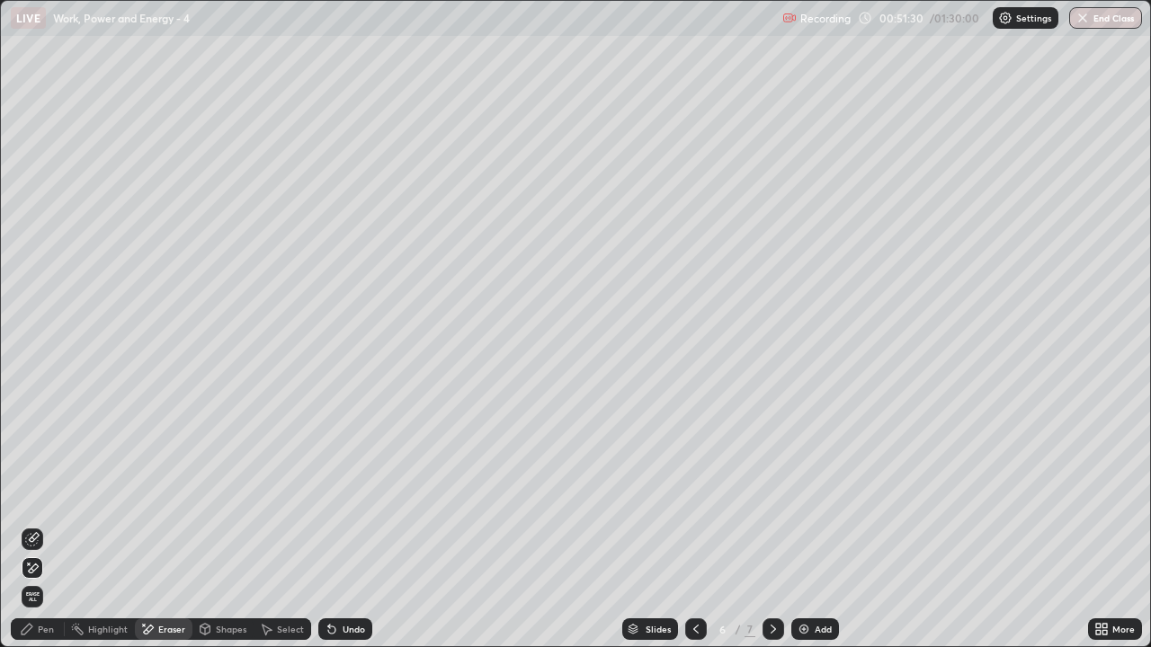
click at [694, 532] on icon at bounding box center [696, 629] width 14 height 14
click at [779, 532] on div at bounding box center [773, 630] width 22 height 22
click at [771, 532] on icon at bounding box center [773, 629] width 14 height 14
click at [45, 532] on div "Pen" at bounding box center [46, 629] width 16 height 9
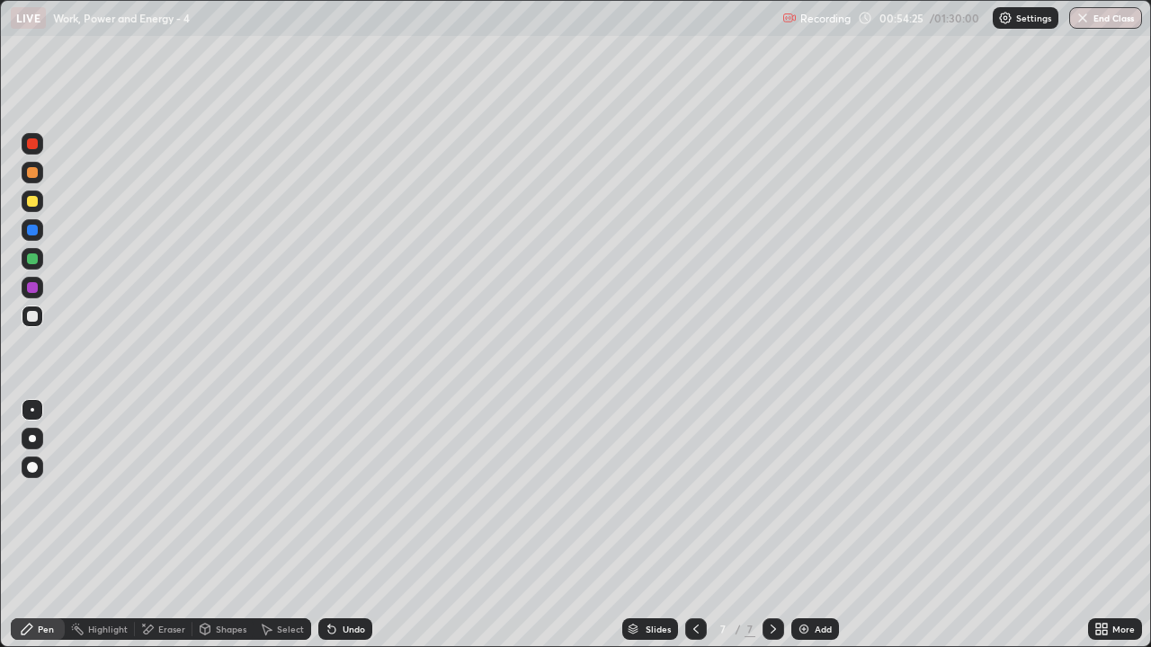
click at [700, 532] on div at bounding box center [696, 630] width 22 height 22
click at [771, 532] on icon at bounding box center [773, 629] width 14 height 14
click at [179, 532] on div "Eraser" at bounding box center [171, 629] width 27 height 9
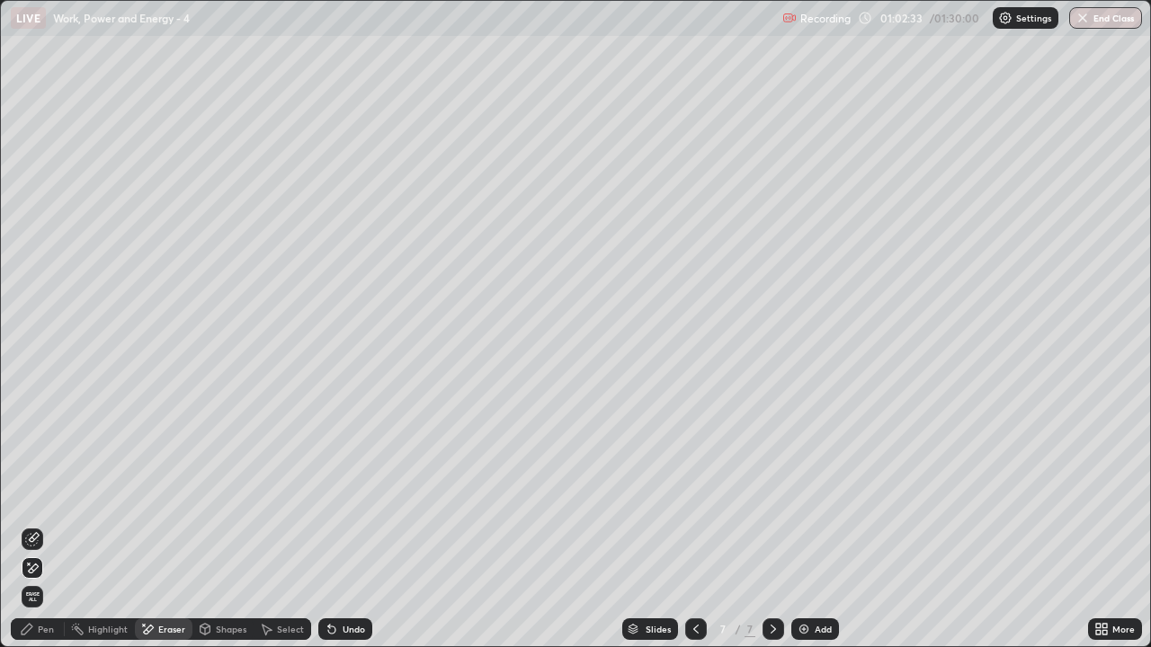
click at [50, 532] on div "Pen" at bounding box center [46, 629] width 16 height 9
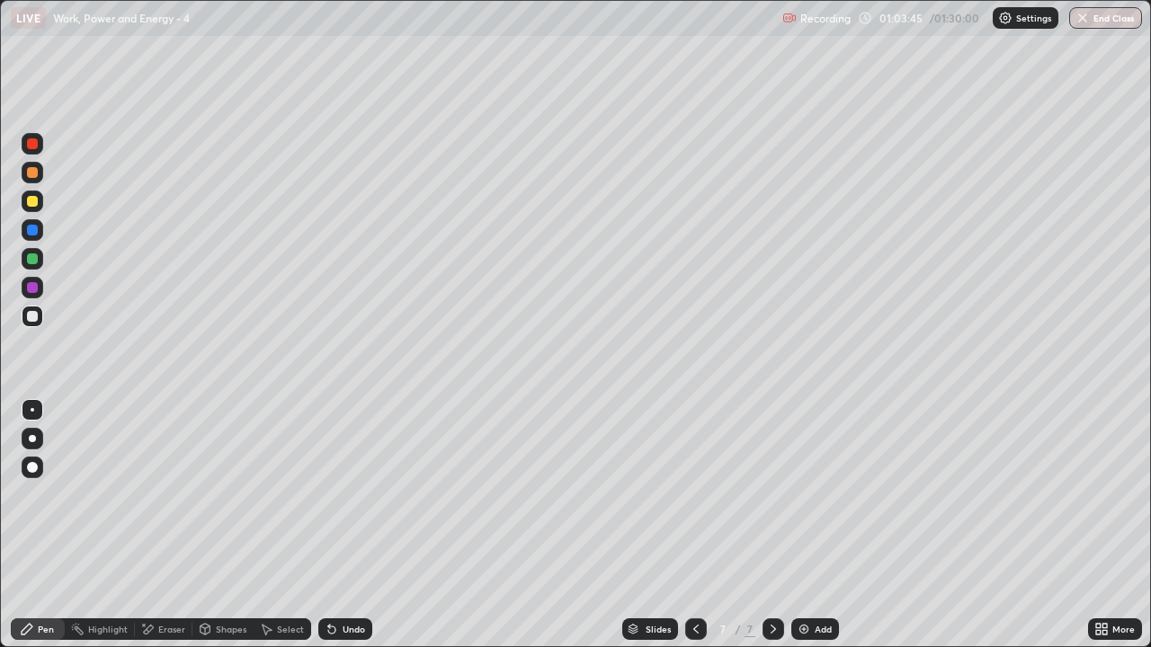
click at [174, 532] on div "Eraser" at bounding box center [171, 629] width 27 height 9
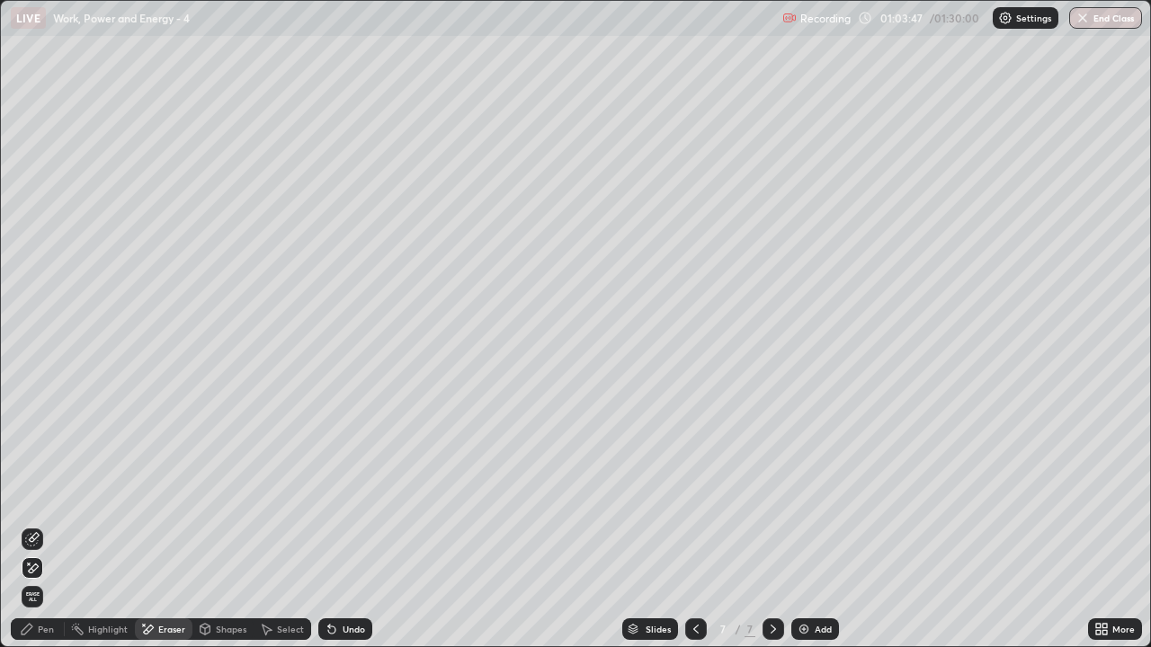
click at [49, 532] on div "Pen" at bounding box center [46, 629] width 16 height 9
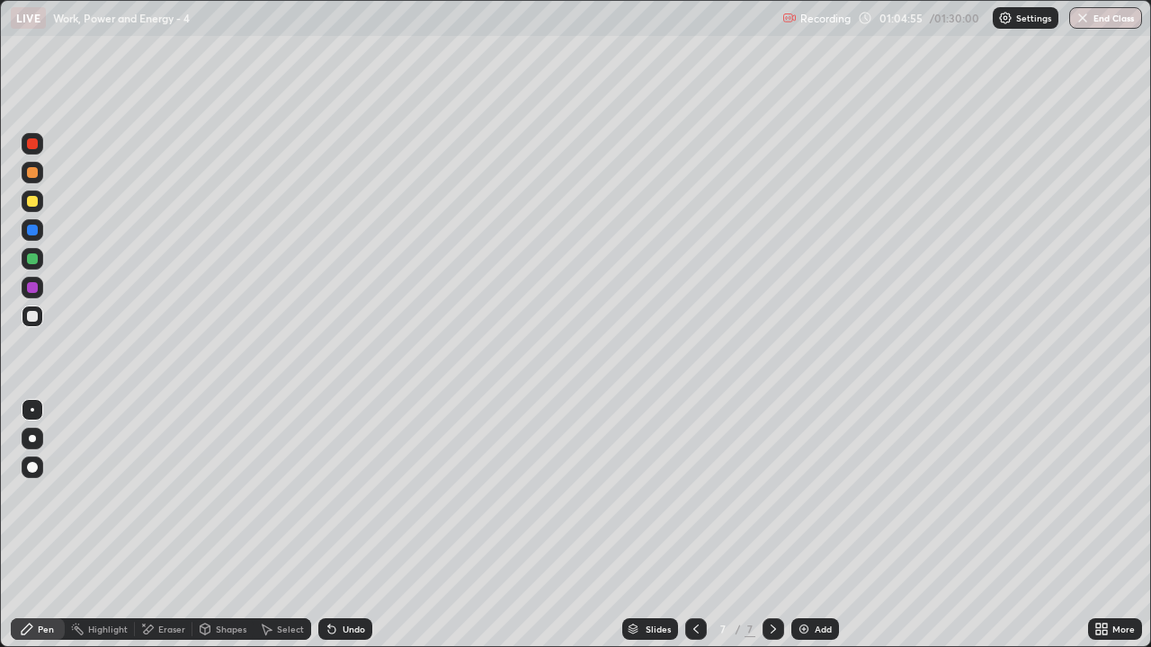
click at [33, 144] on div at bounding box center [32, 143] width 11 height 11
click at [1119, 25] on button "End Class" at bounding box center [1105, 18] width 73 height 22
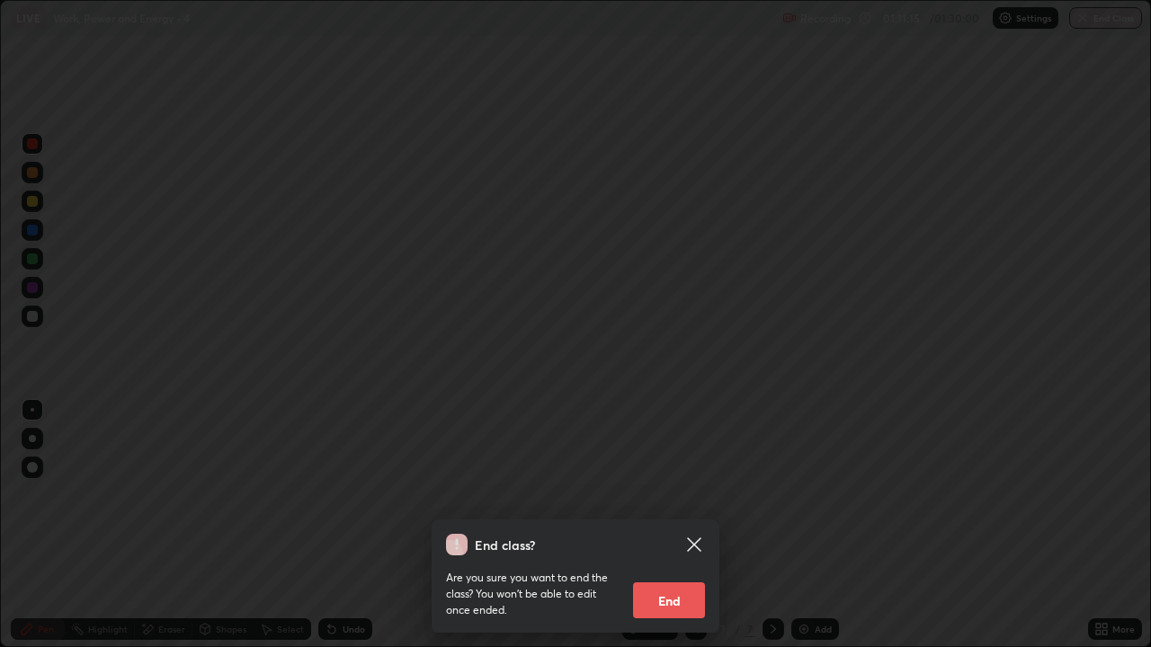
click at [680, 532] on button "End" at bounding box center [669, 601] width 72 height 36
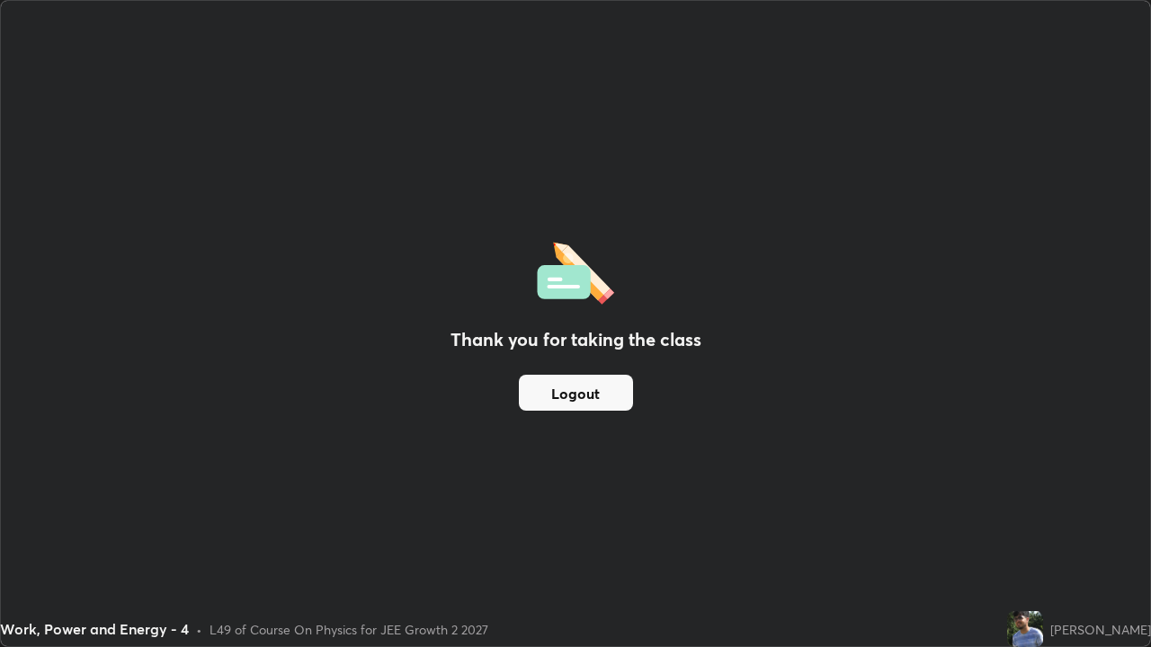
click at [614, 397] on button "Logout" at bounding box center [576, 393] width 114 height 36
click at [601, 394] on button "Logout" at bounding box center [576, 393] width 114 height 36
